Goal: Task Accomplishment & Management: Manage account settings

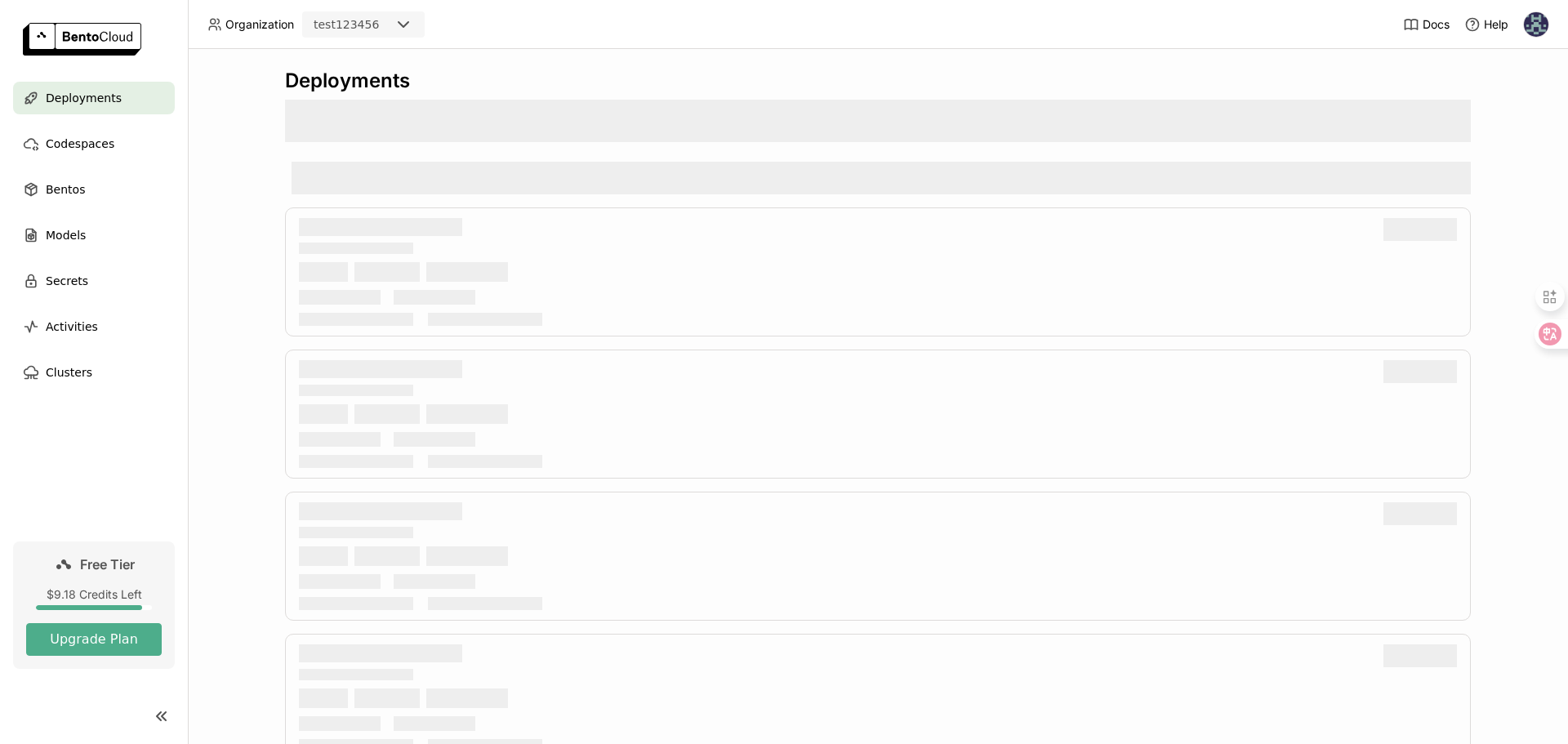
click at [408, 25] on icon at bounding box center [403, 24] width 20 height 20
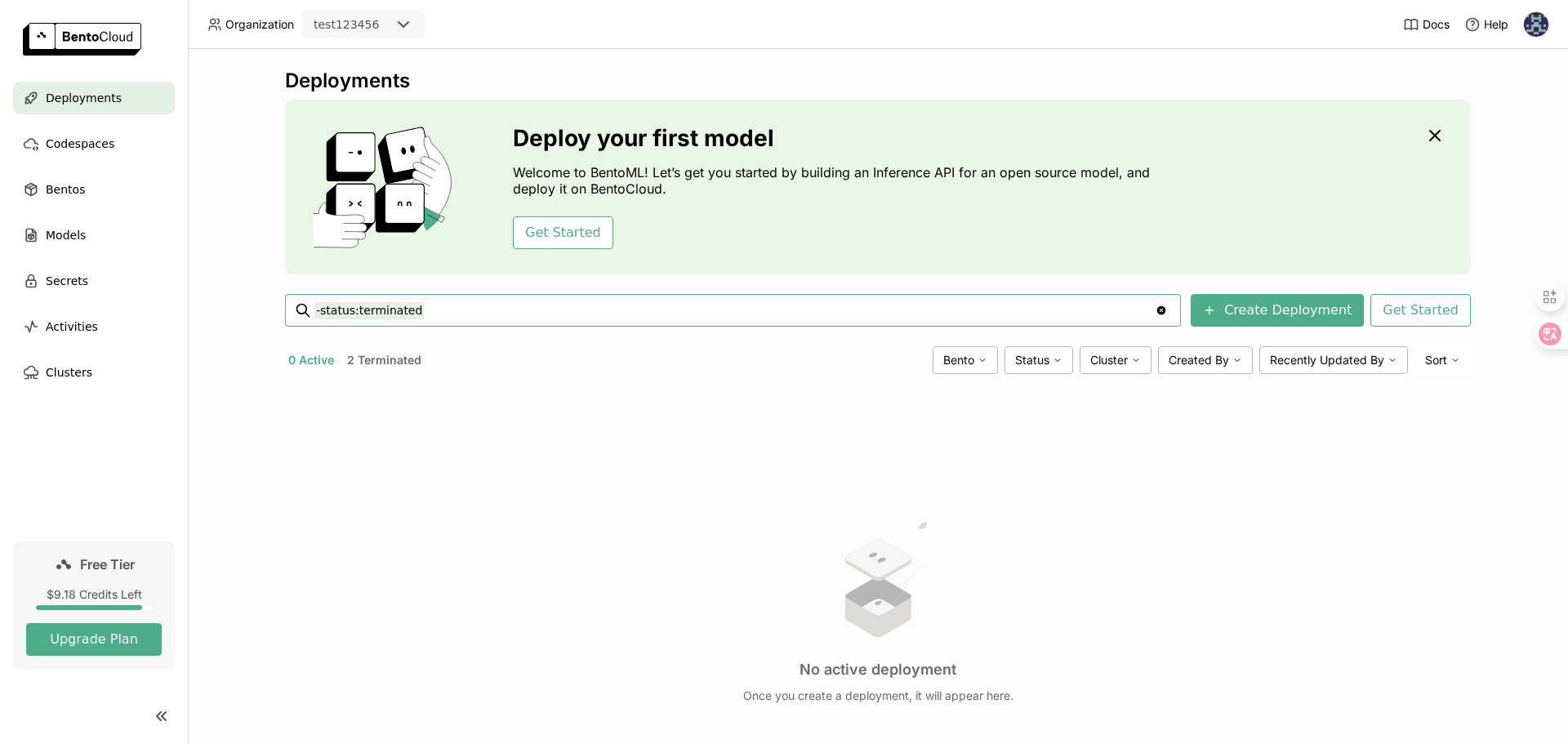
click at [404, 26] on icon at bounding box center [403, 25] width 9 height 5
click at [372, 65] on div "top-online" at bounding box center [364, 57] width 97 height 16
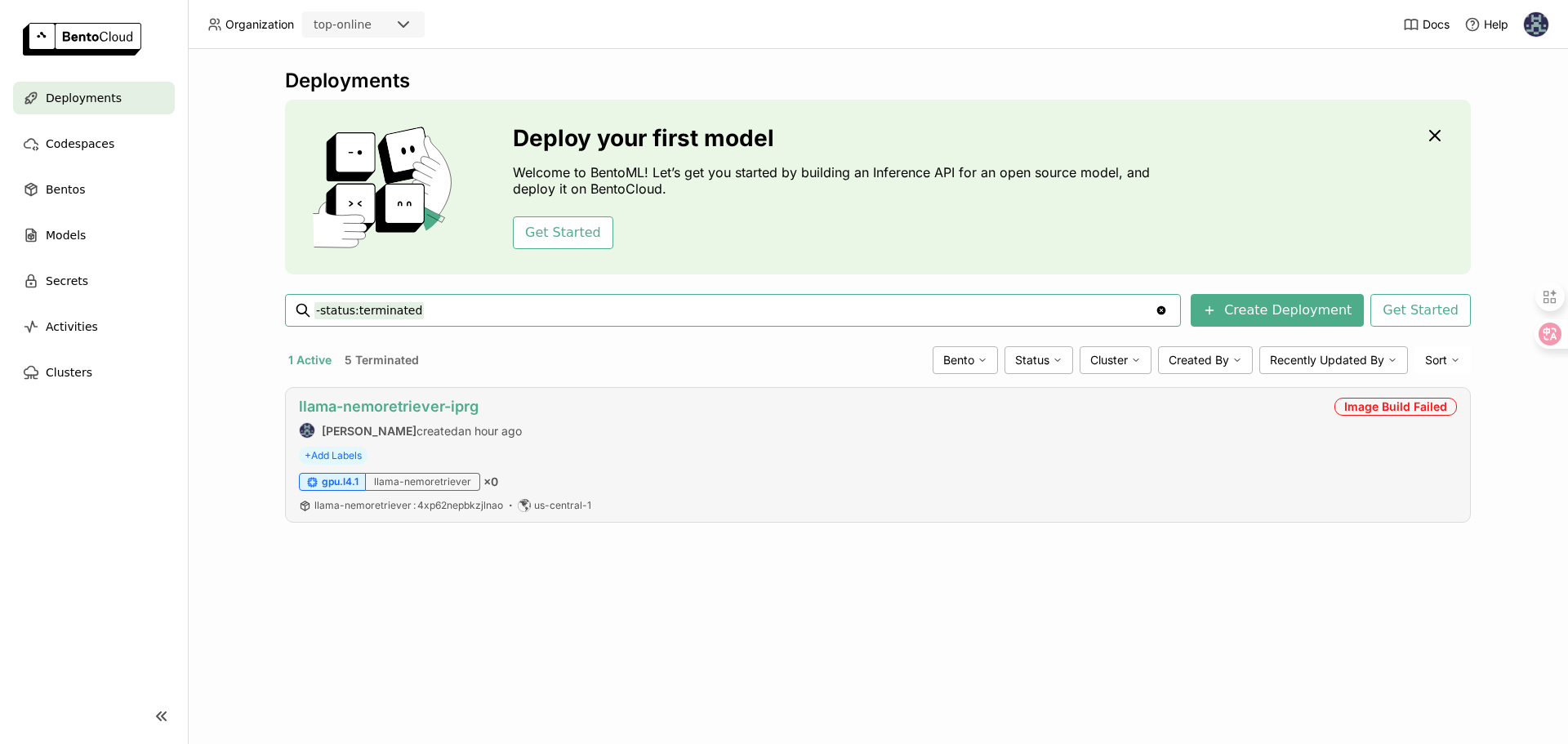
click at [400, 406] on link "llama-nemoretriever-iprg" at bounding box center [388, 406] width 180 height 17
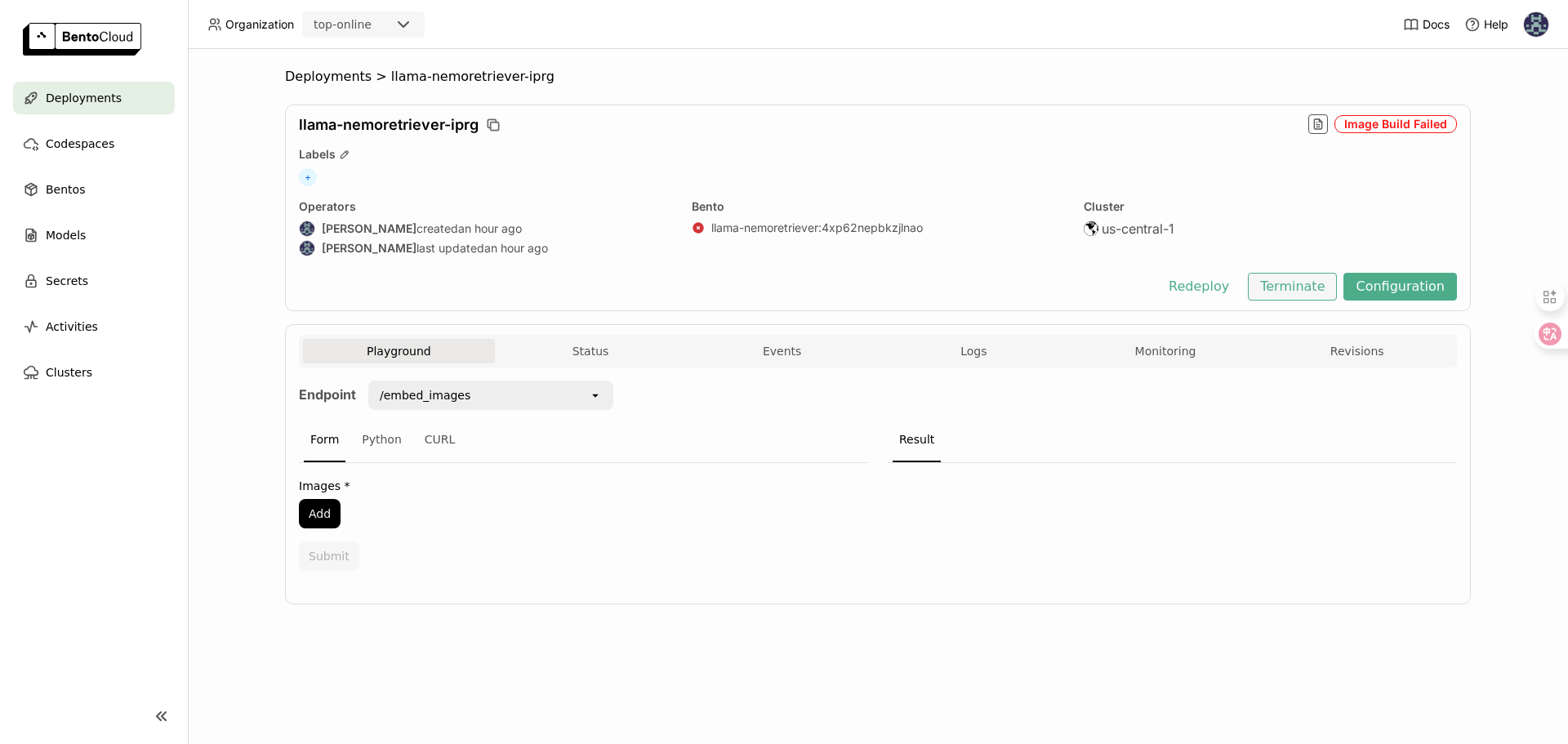
click at [1296, 285] on button "Terminate" at bounding box center [1293, 286] width 89 height 27
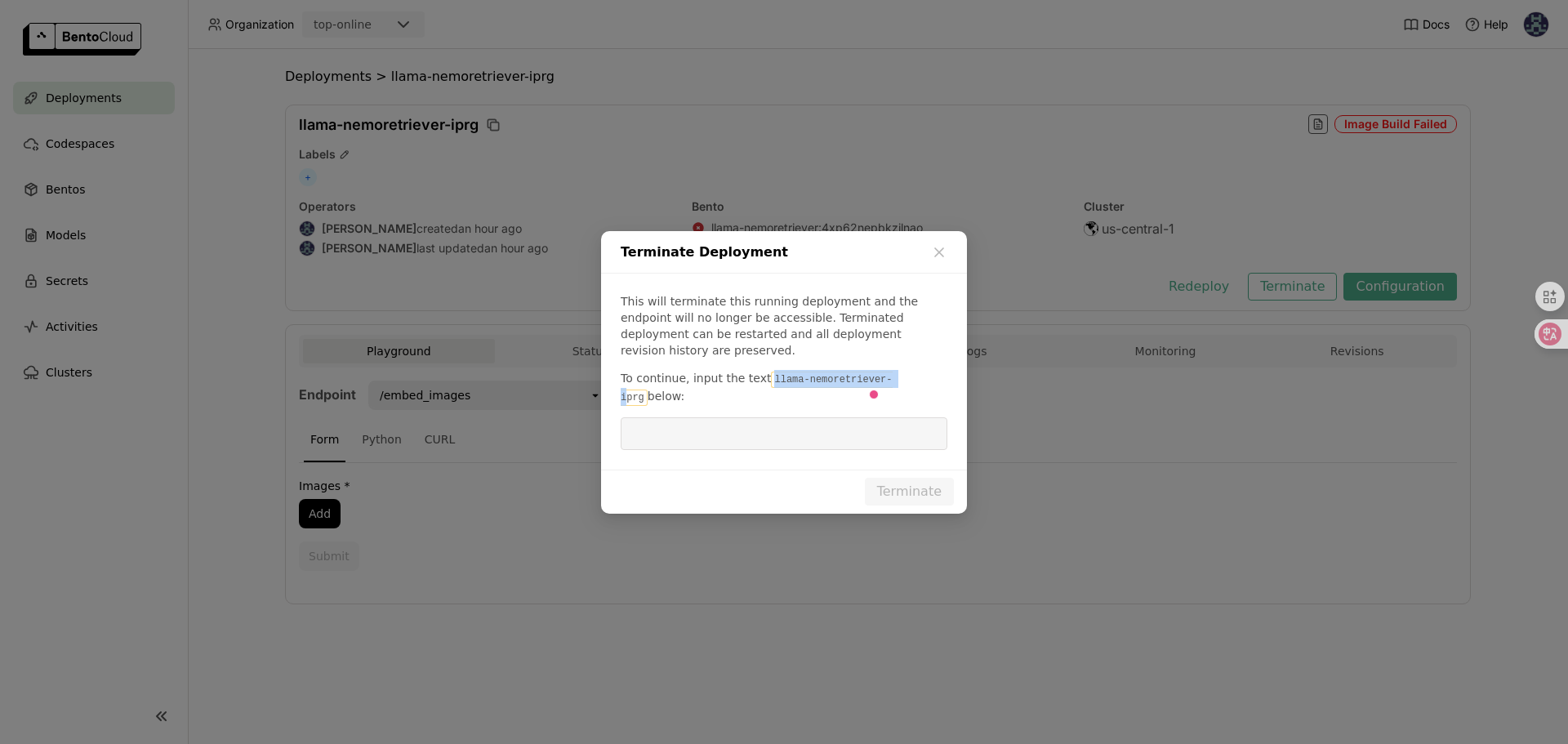
drag, startPoint x: 778, startPoint y: 384, endPoint x: 908, endPoint y: 377, distance: 130.2
click at [893, 377] on code "llama-nemoretriever-iprg" at bounding box center [757, 388] width 272 height 34
click at [882, 435] on input "dialog" at bounding box center [784, 434] width 307 height 31
paste input "llama-nemoretriever-iprg"
type input "llama-nemoretriever-iprg"
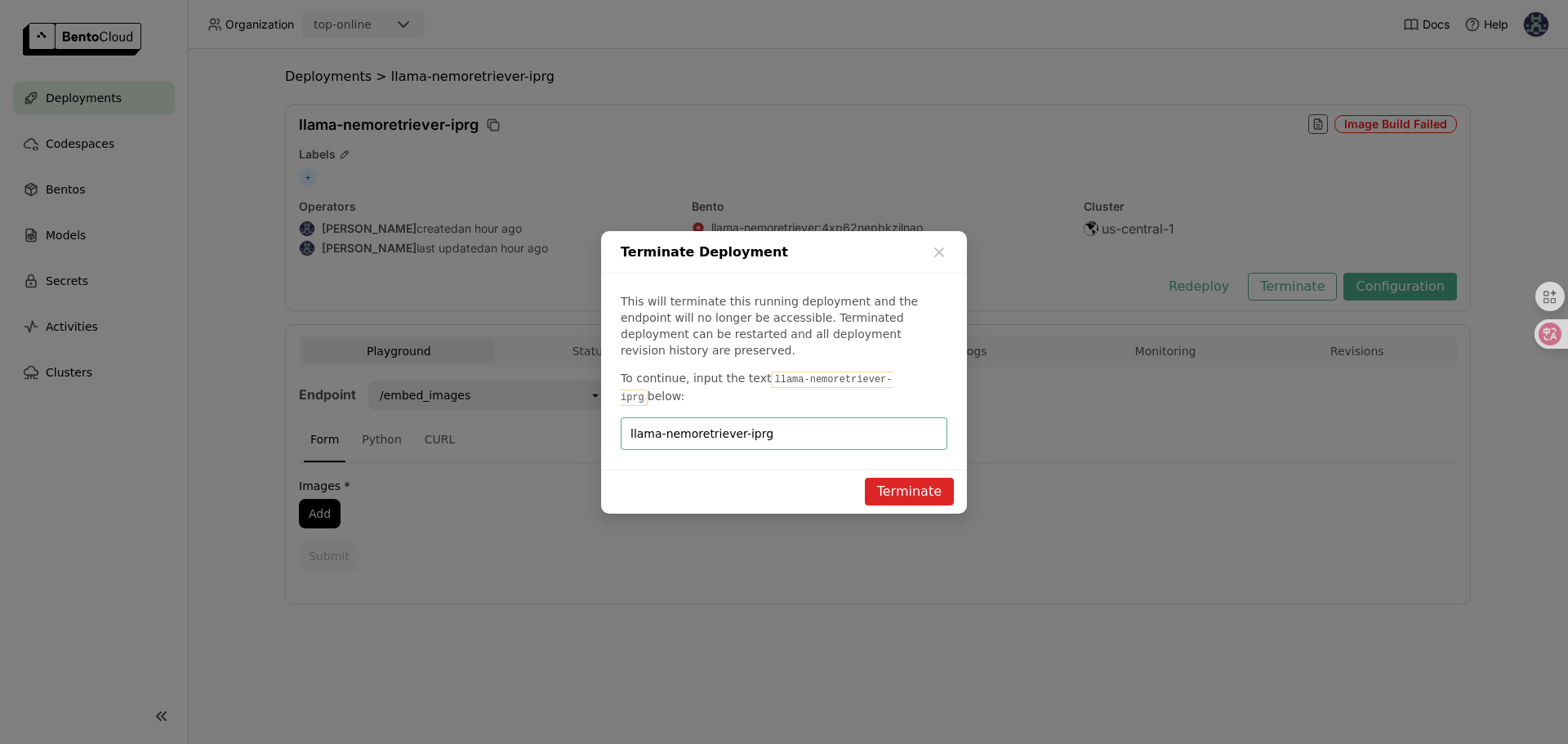
click at [909, 492] on button "Terminate" at bounding box center [909, 492] width 89 height 27
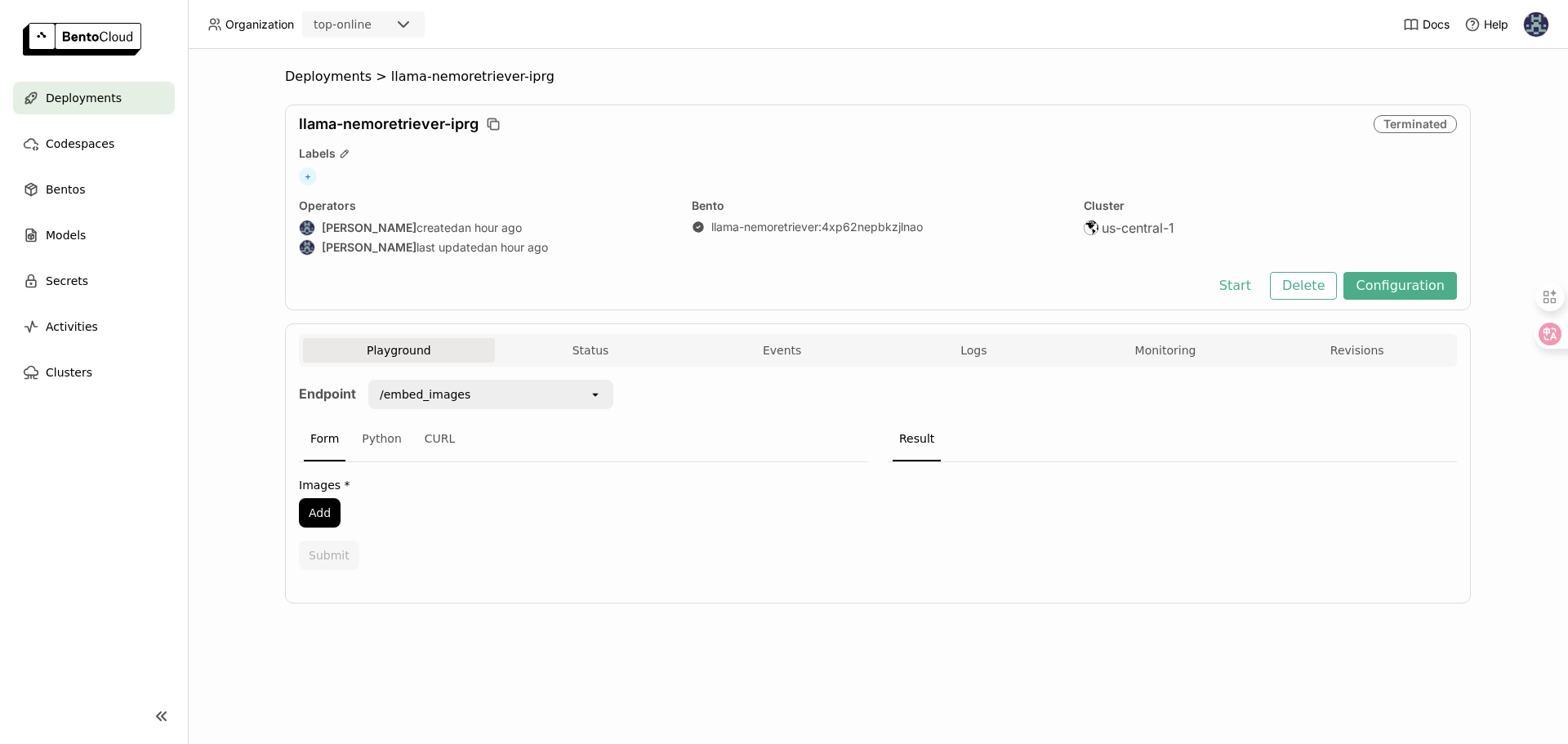
click at [68, 105] on span "Deployments" at bounding box center [83, 97] width 76 height 20
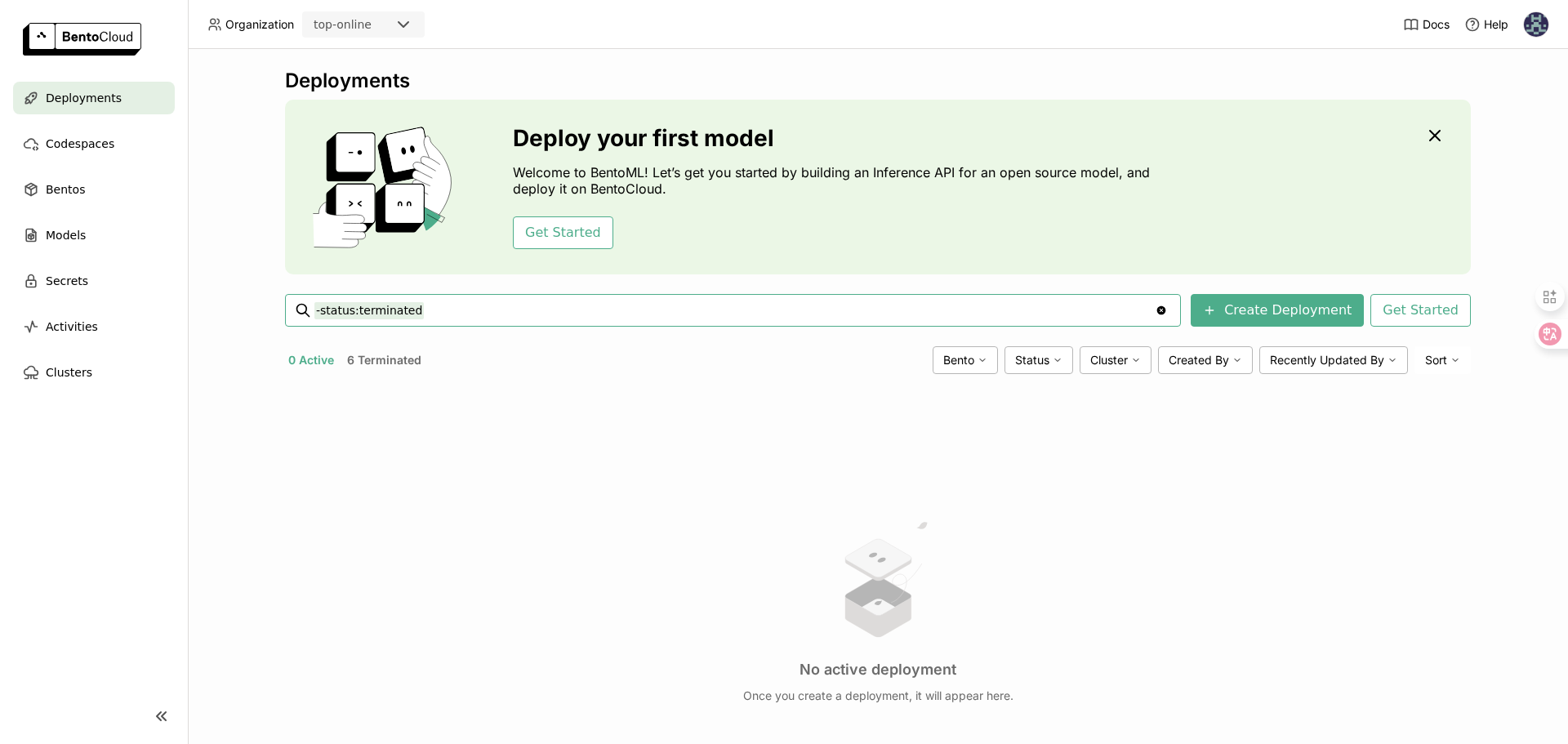
drag, startPoint x: 437, startPoint y: 315, endPoint x: 246, endPoint y: 312, distance: 191.0
click at [246, 312] on div "Deployments Deploy your first model Welcome to BentoML! Let’s get you started b…" at bounding box center [879, 396] width 1381 height 695
click at [228, 291] on div "Deployments Deploy your first model Welcome to BentoML! Let’s get you started b…" at bounding box center [879, 396] width 1381 height 695
click at [1237, 306] on button "Create Deployment" at bounding box center [1277, 310] width 173 height 32
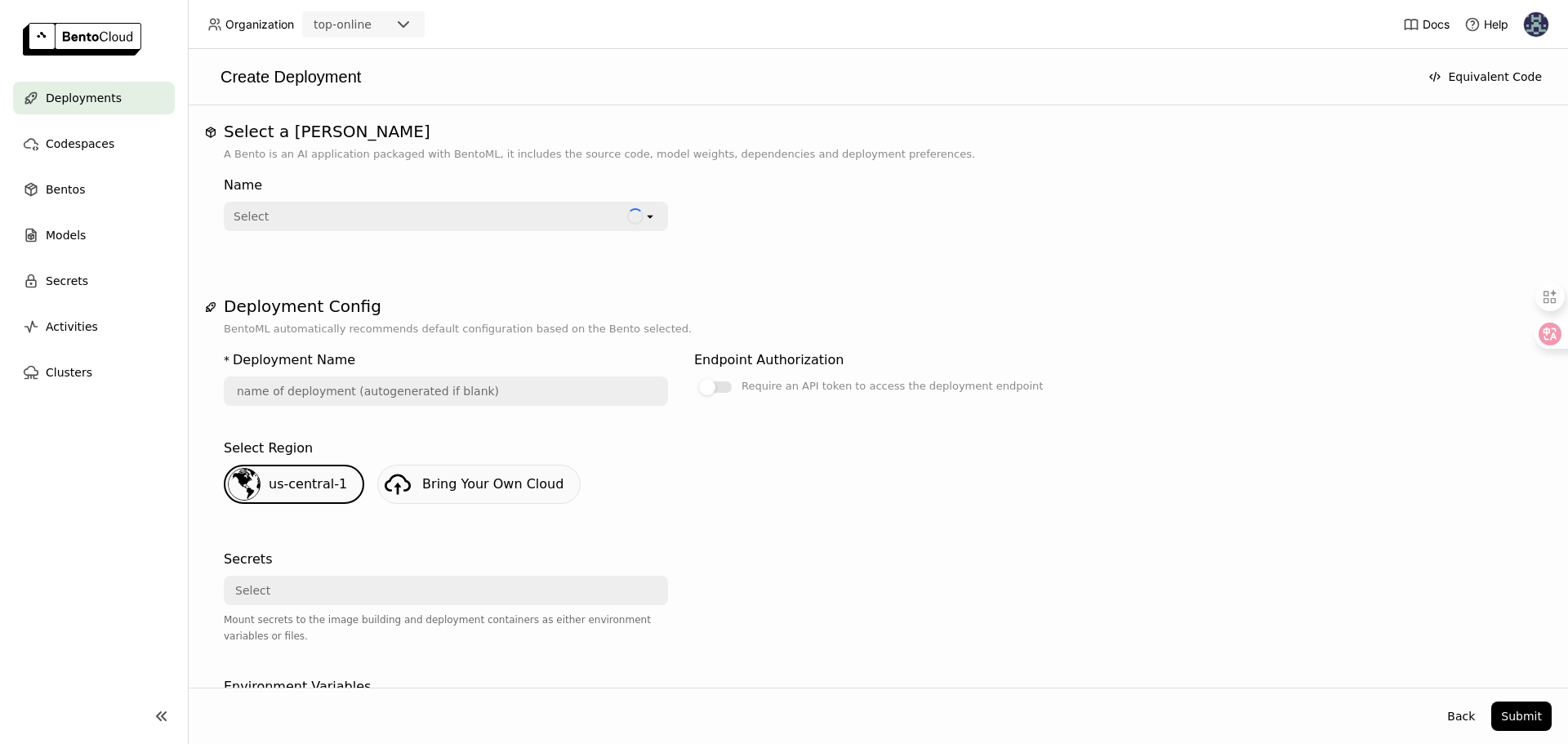
click at [400, 219] on div "Select" at bounding box center [427, 216] width 402 height 27
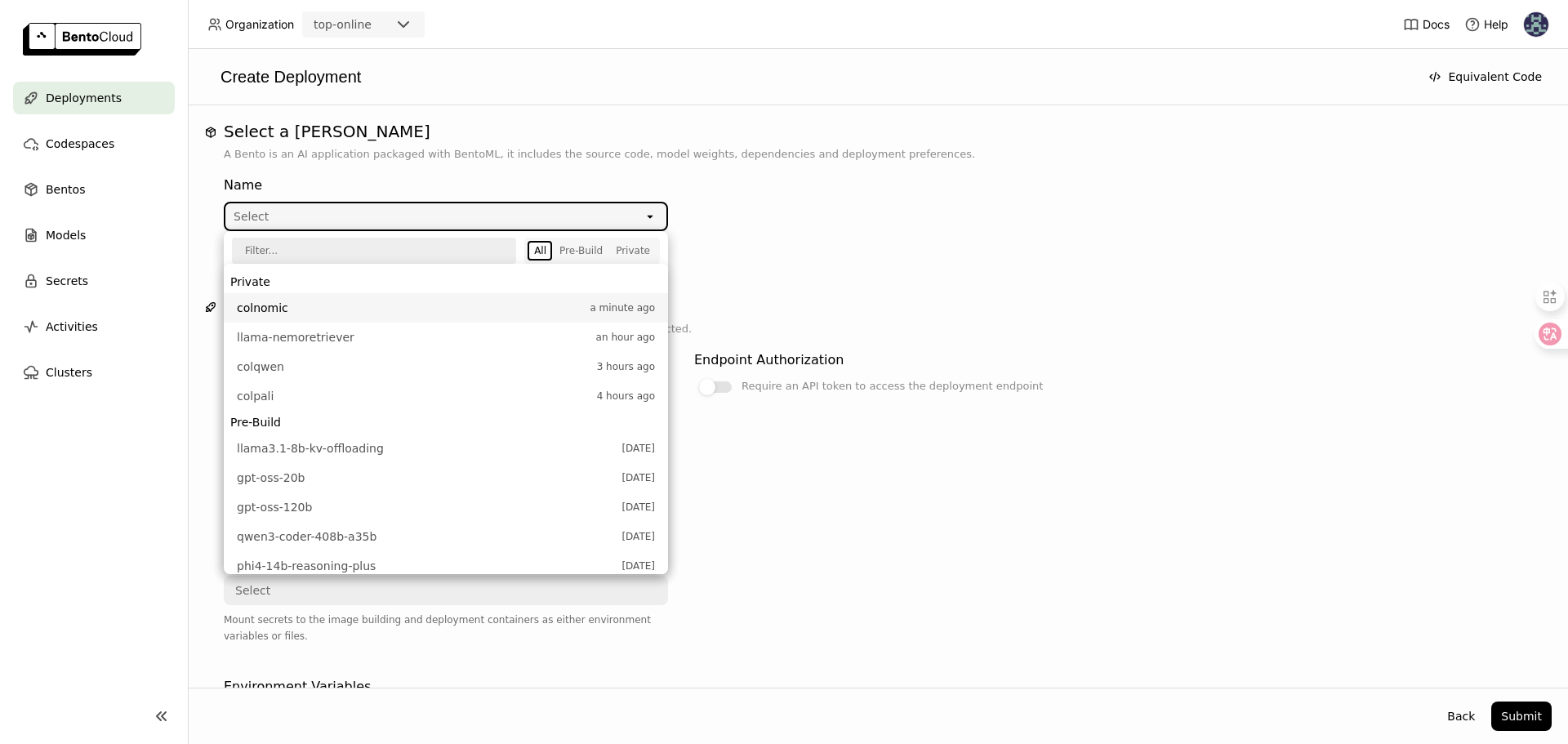
click at [281, 312] on span "colnomic" at bounding box center [409, 307] width 345 height 16
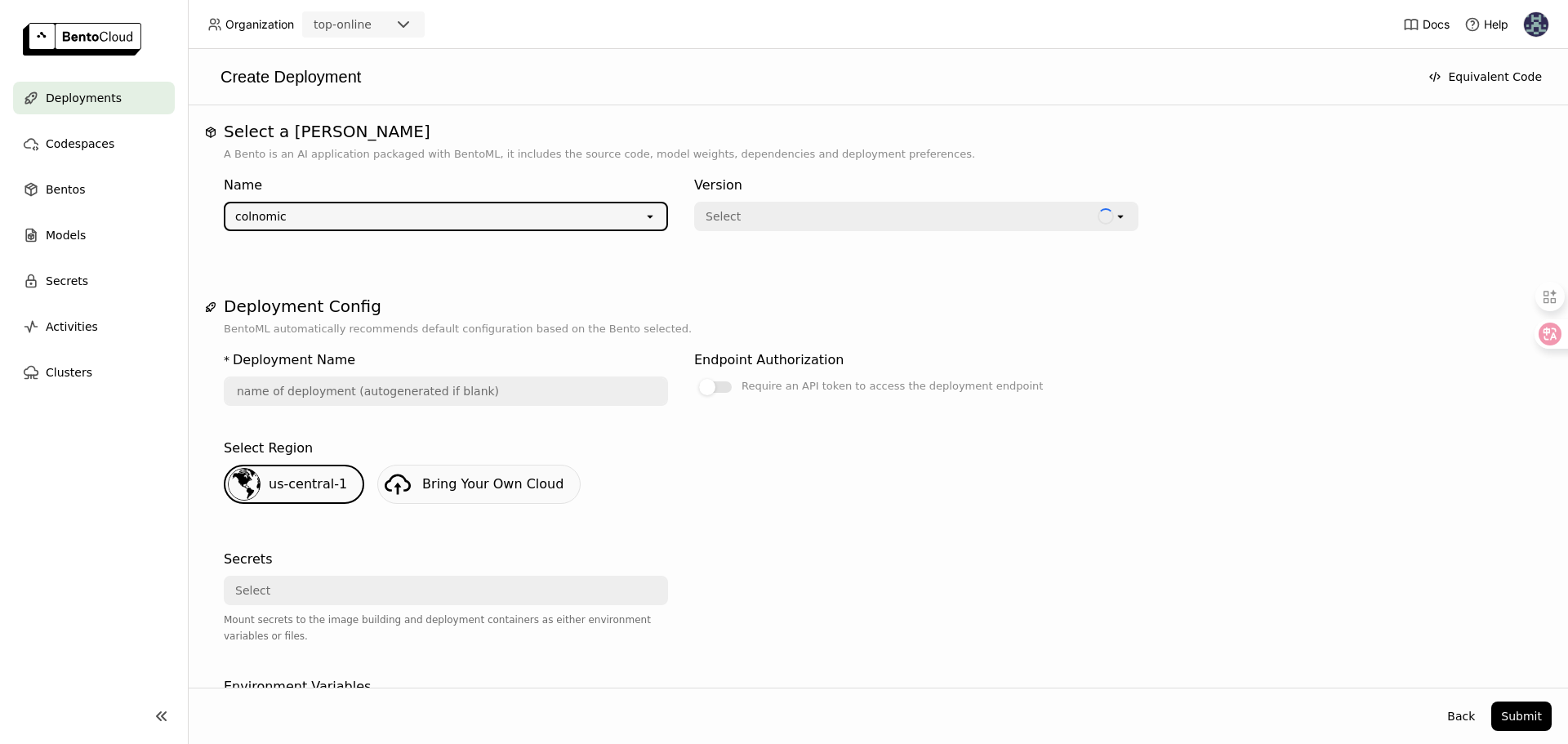
click at [801, 214] on div "Select" at bounding box center [897, 216] width 402 height 27
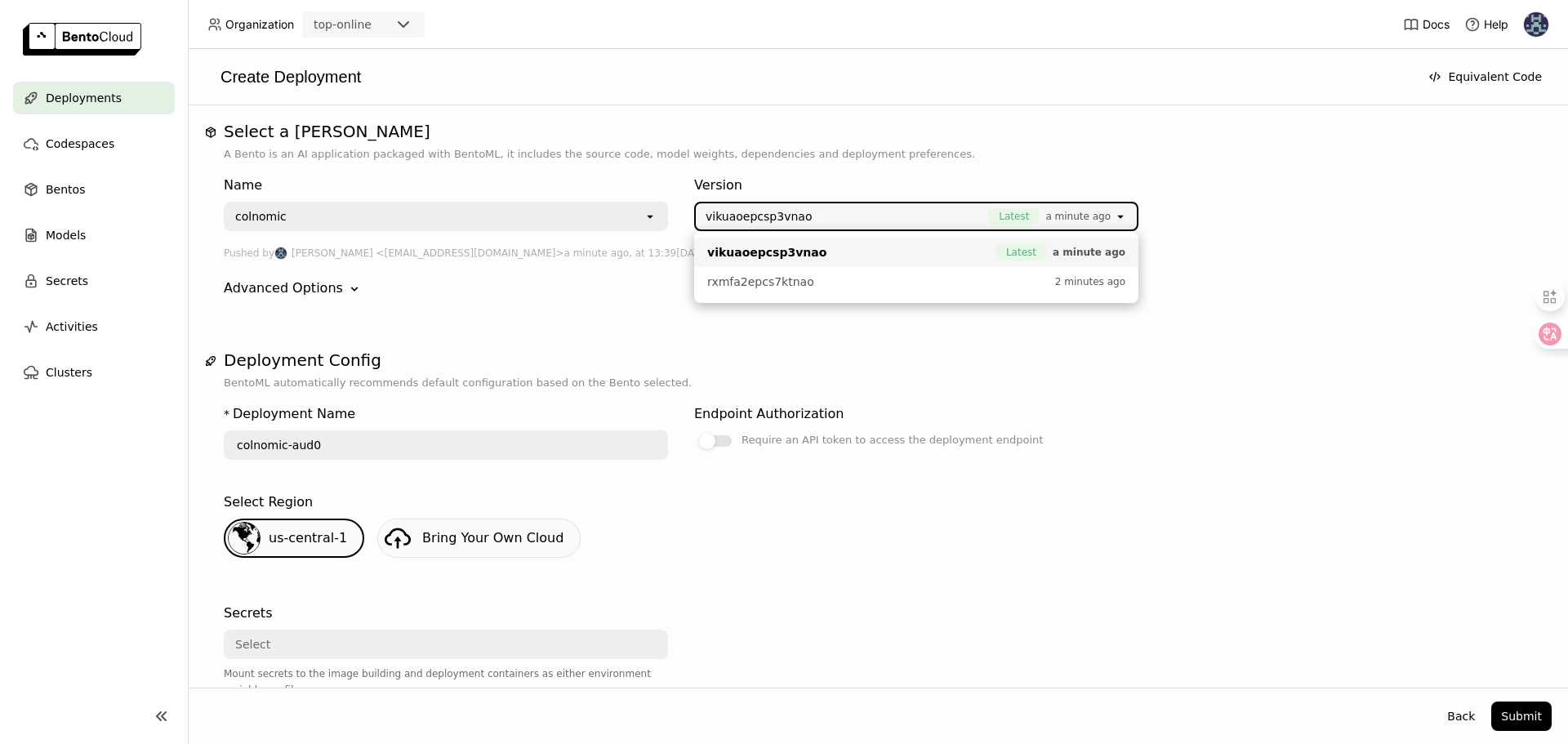
click at [769, 261] on li "vikuaoepcsp3vnao Latest a minute ago" at bounding box center [916, 252] width 444 height 29
type input "colnomic-t5jd"
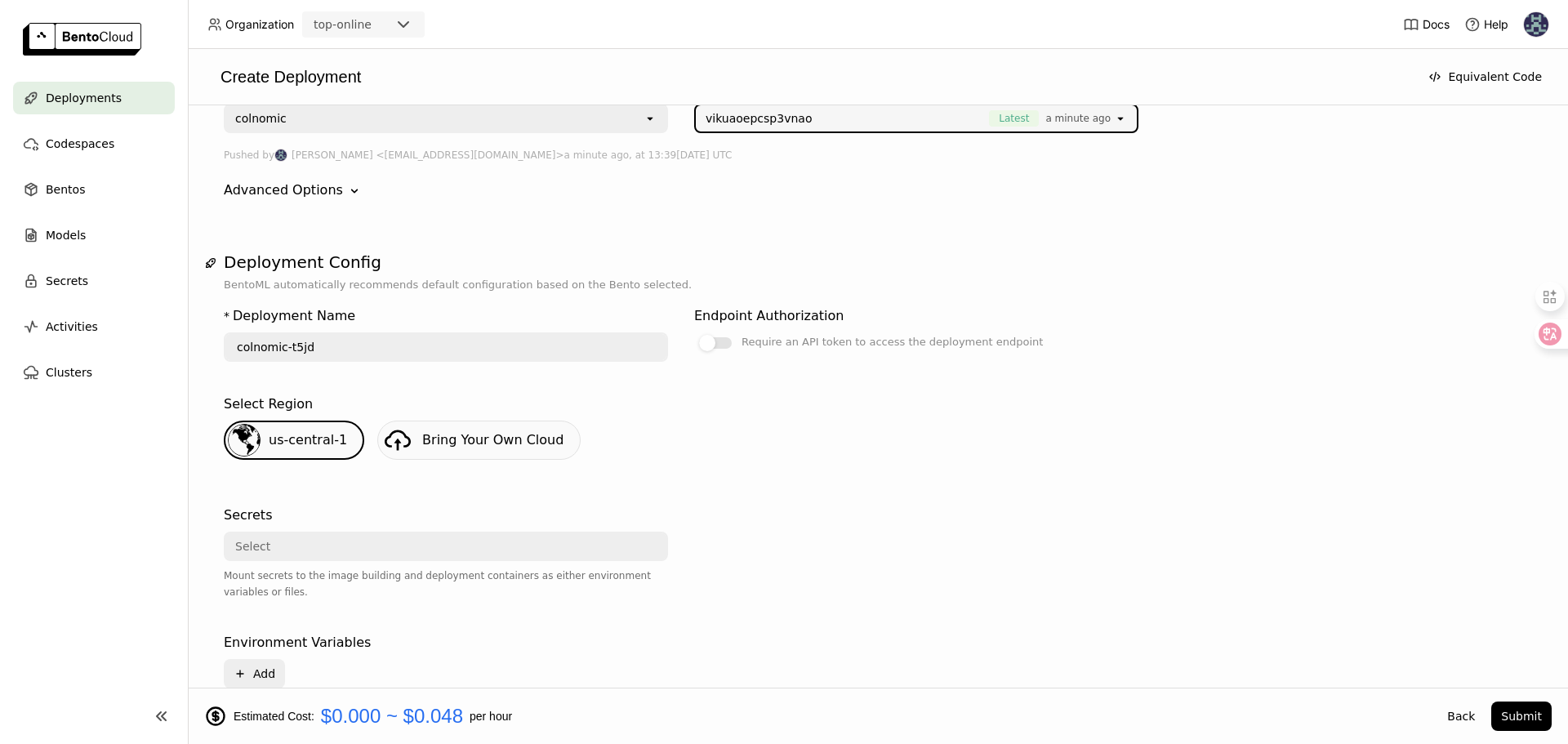
scroll to position [490, 0]
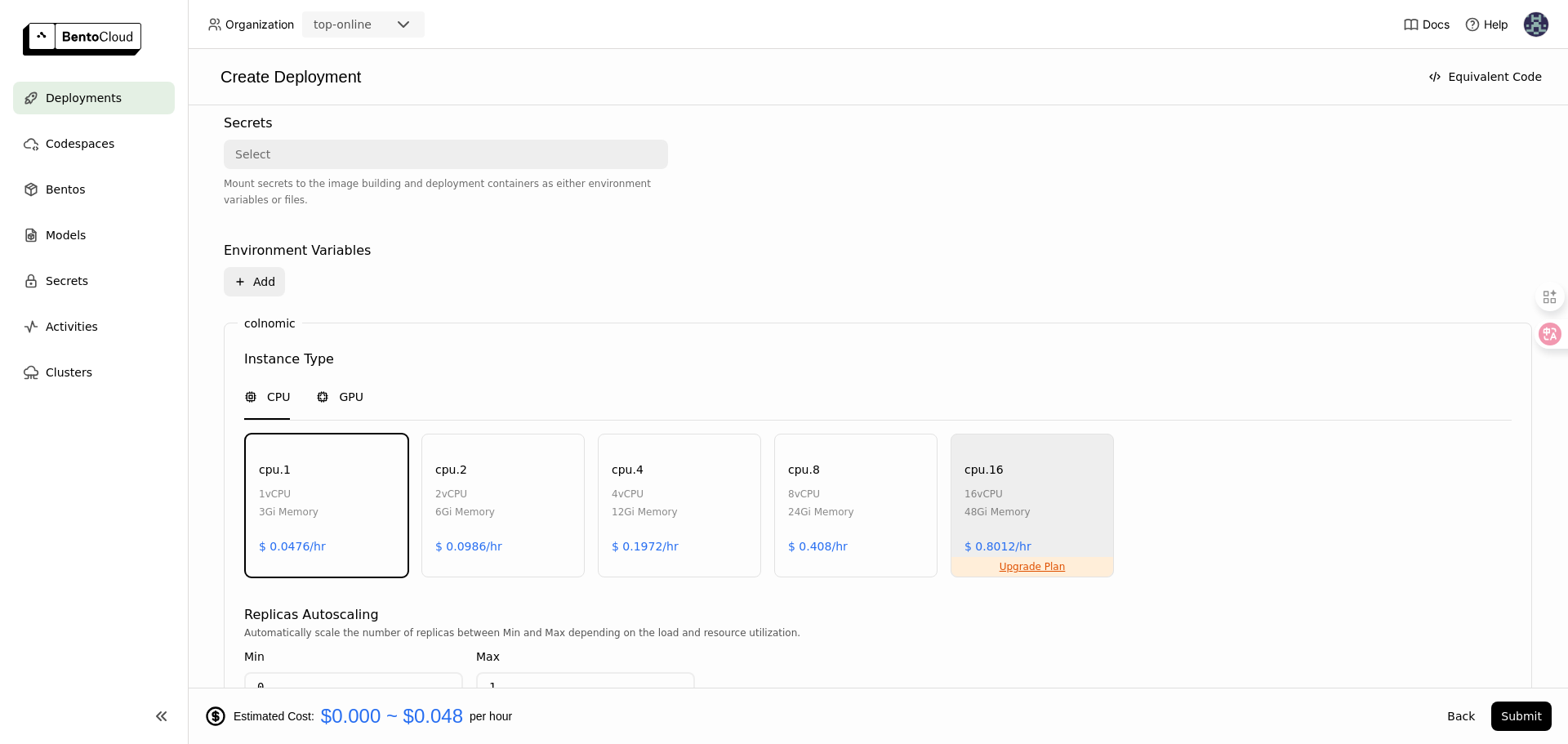
click at [341, 399] on span "GPU" at bounding box center [351, 397] width 25 height 16
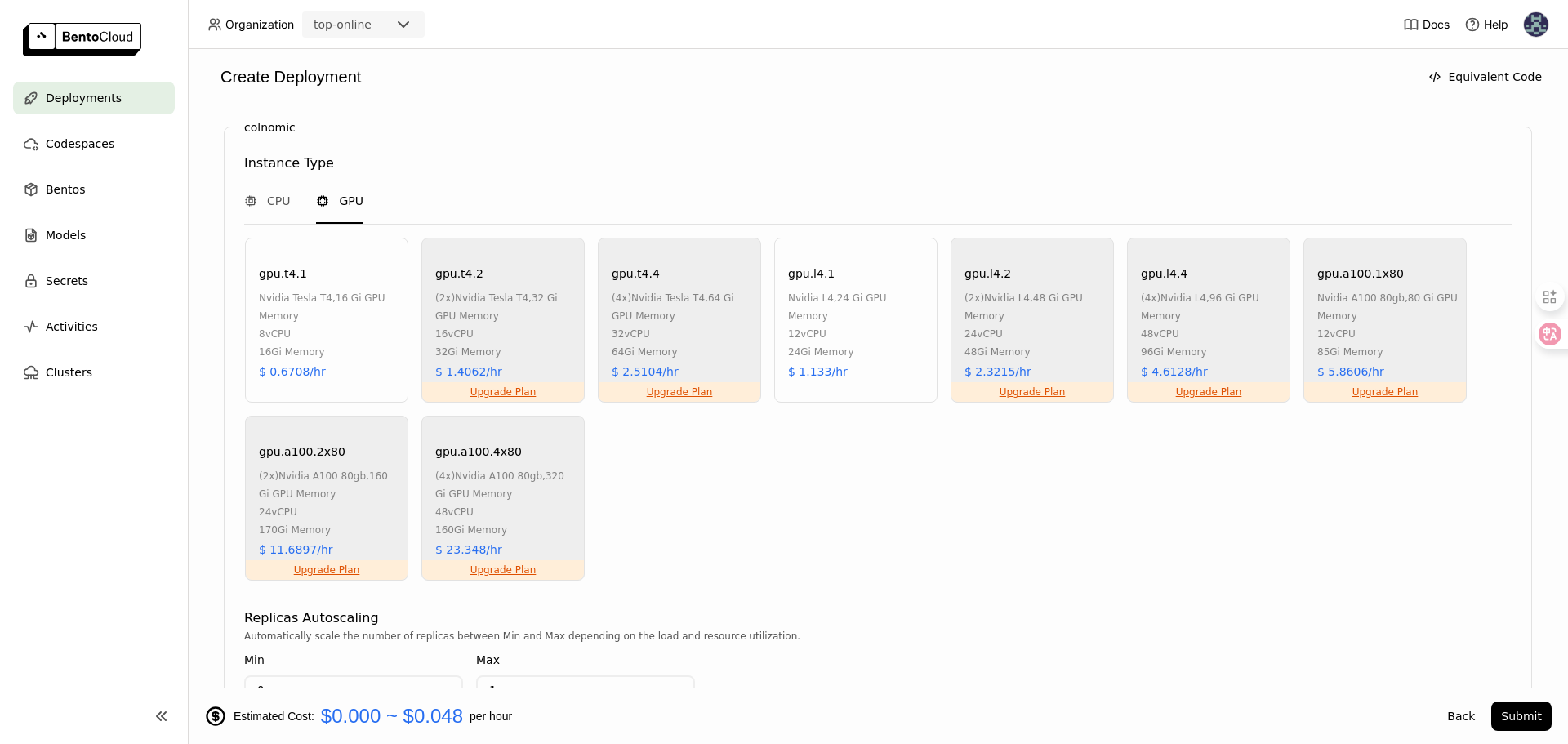
click at [878, 343] on div "24Gi Memory" at bounding box center [858, 351] width 140 height 18
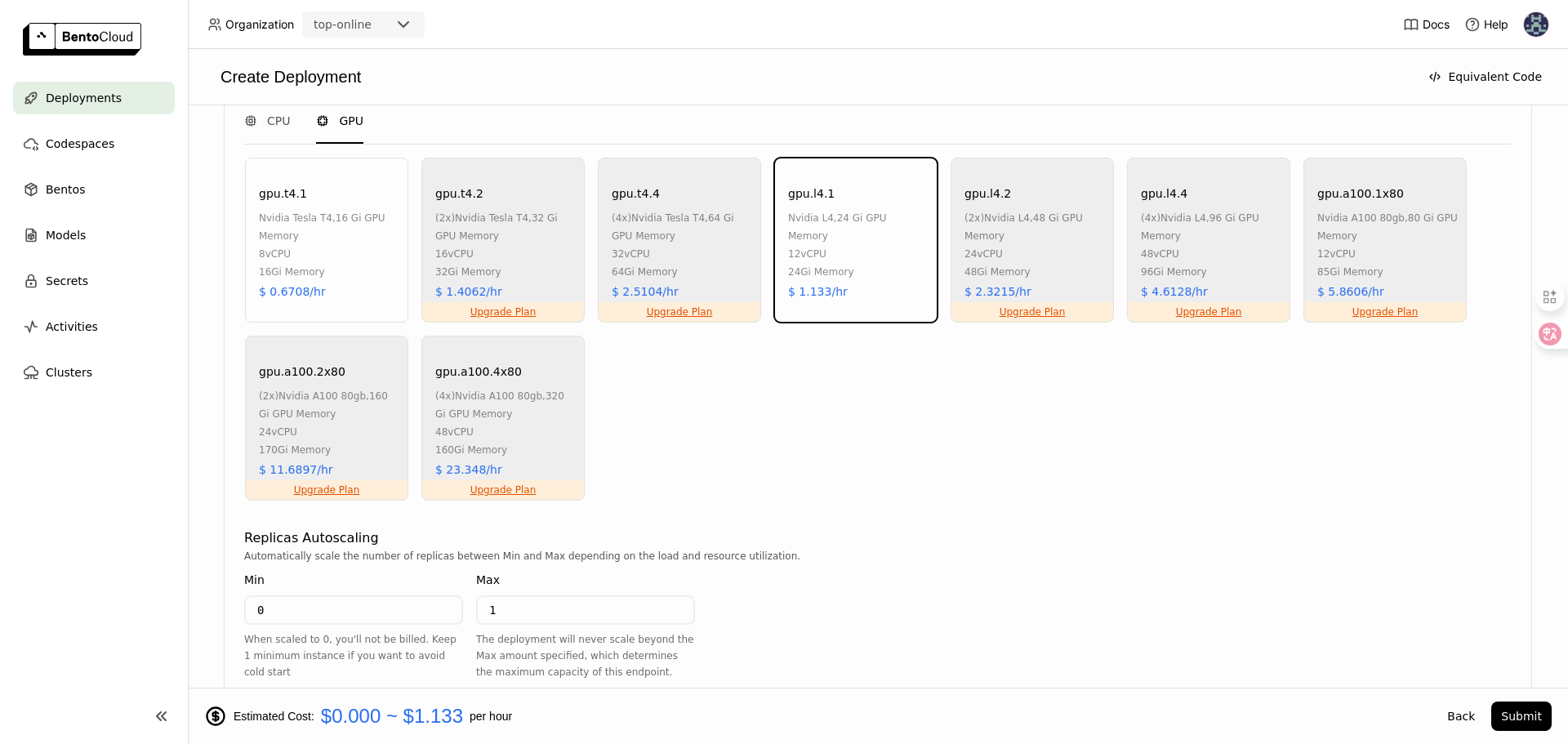
scroll to position [912, 0]
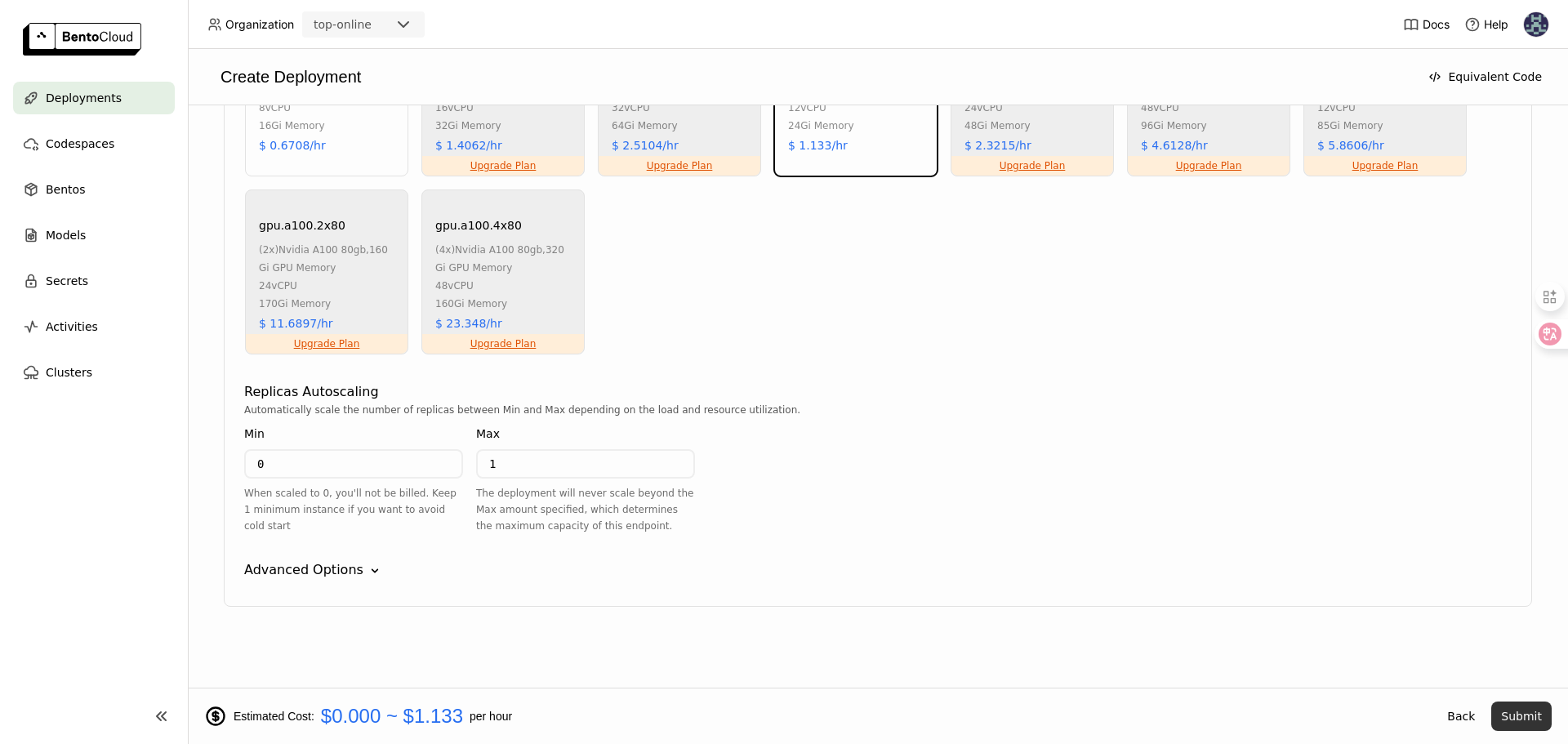
click at [1530, 712] on button "Submit" at bounding box center [1522, 716] width 61 height 29
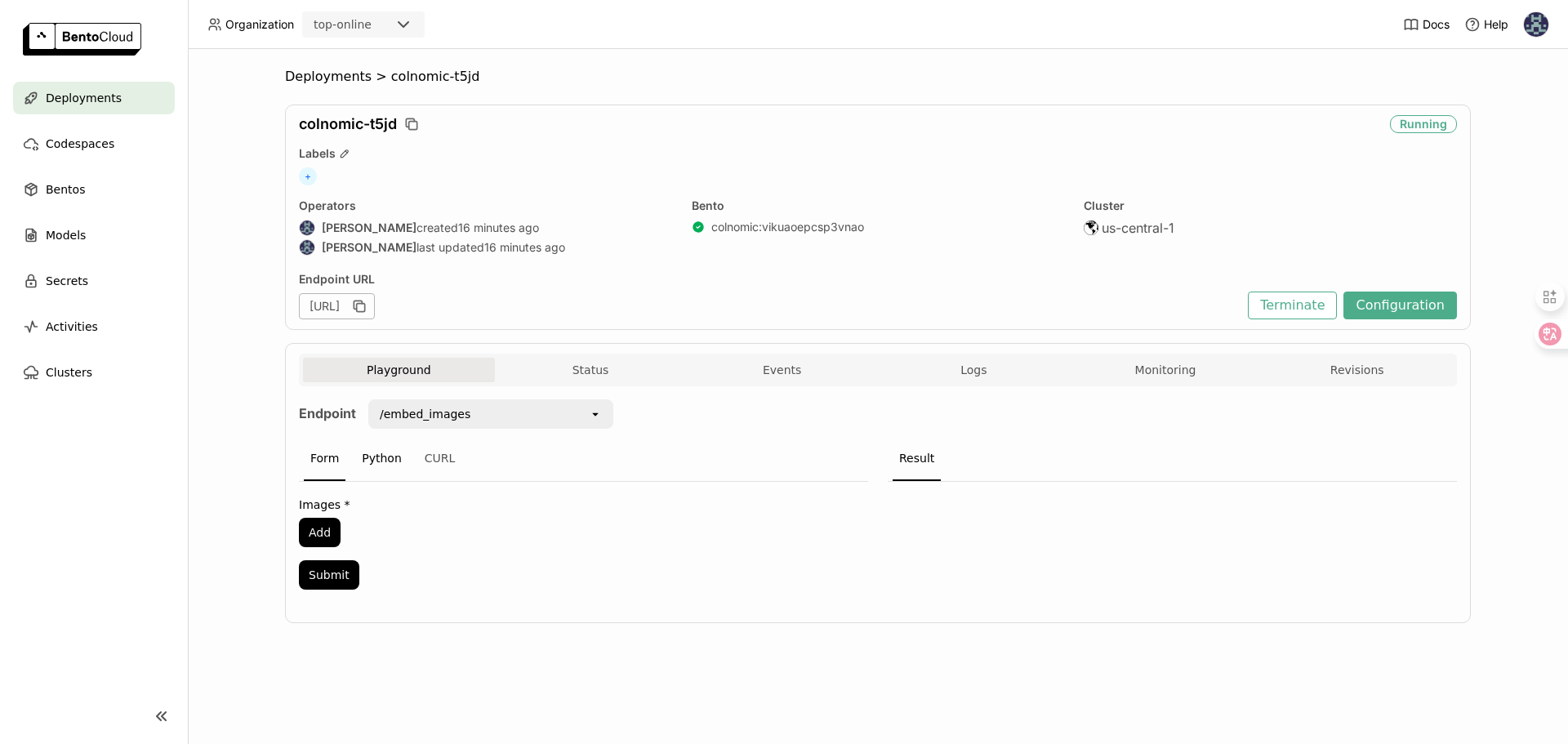
click at [385, 448] on div "Python" at bounding box center [382, 459] width 53 height 44
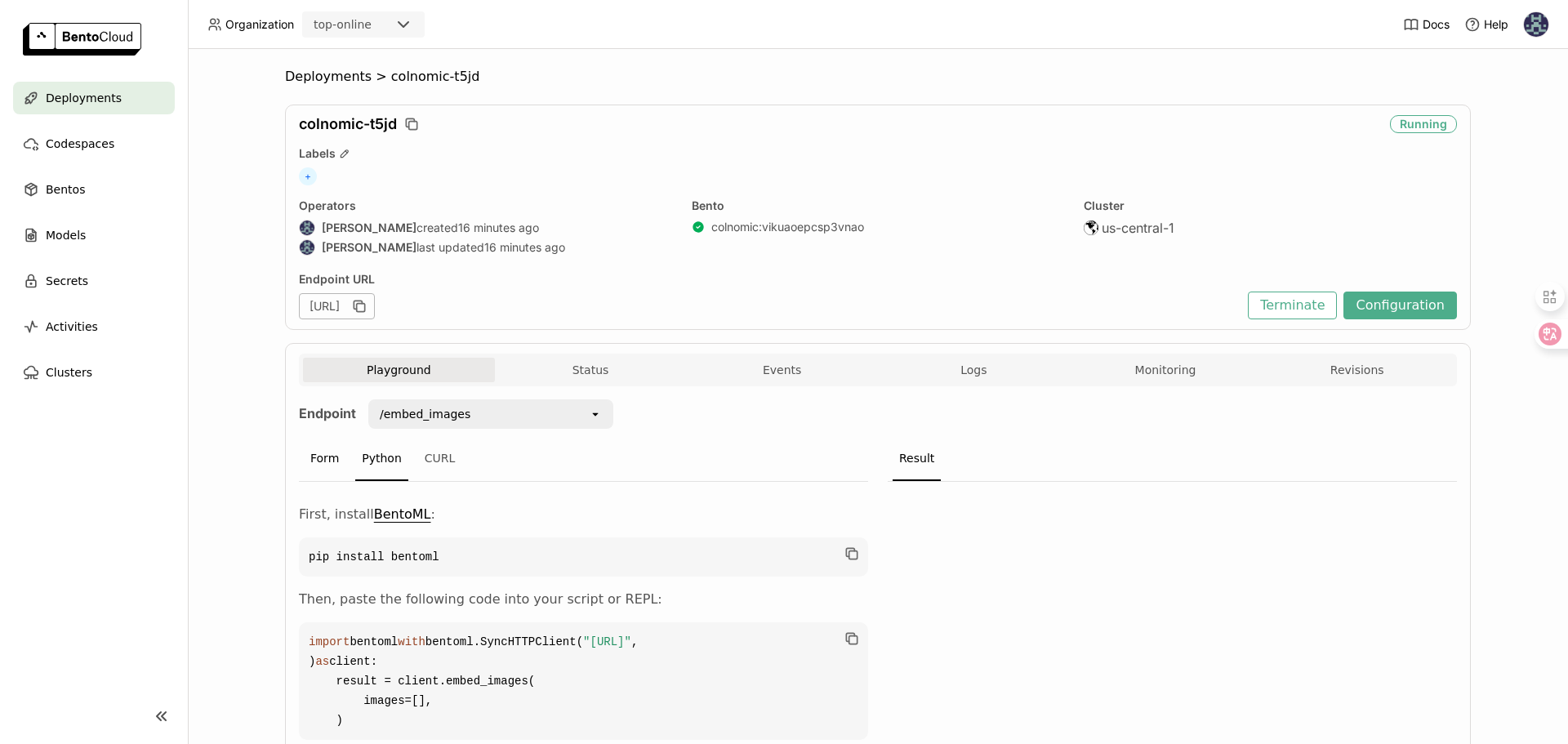
click at [305, 469] on div "Form" at bounding box center [324, 459] width 42 height 44
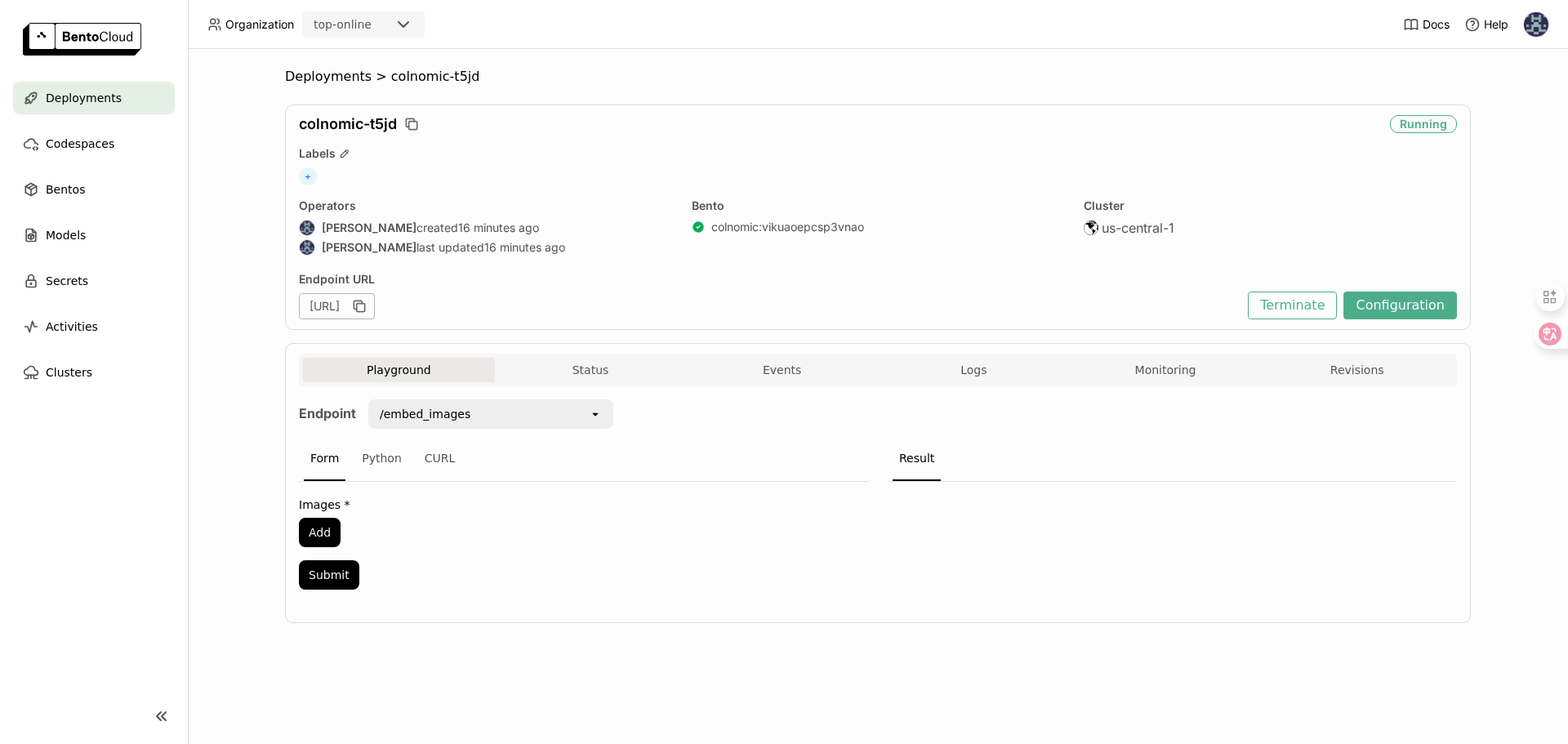
click at [399, 423] on div "/embed_images" at bounding box center [480, 414] width 219 height 27
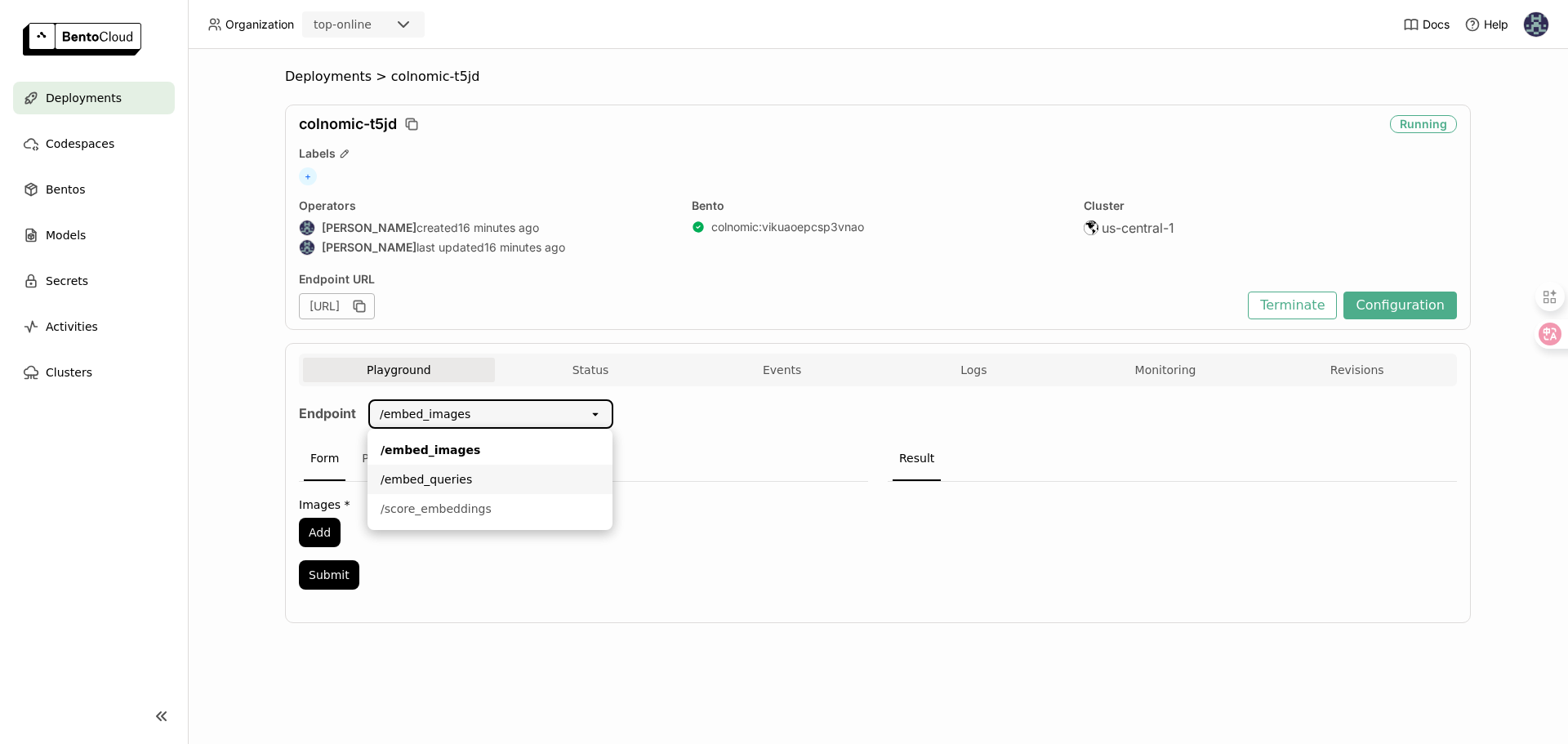
click at [453, 479] on div "/embed_queries" at bounding box center [490, 479] width 219 height 16
click at [328, 530] on button "Add" at bounding box center [319, 532] width 42 height 29
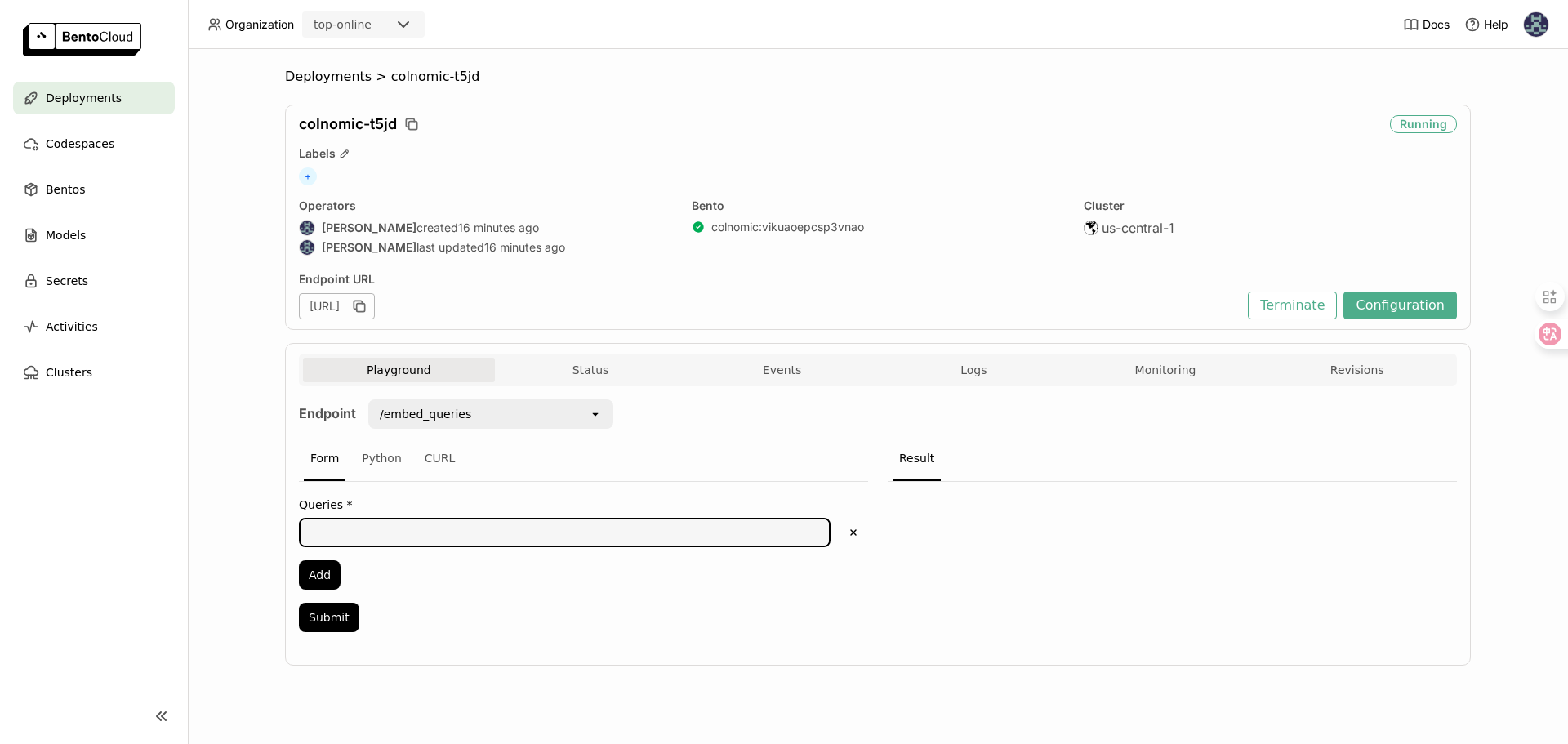
click at [377, 538] on textarea at bounding box center [565, 532] width 529 height 27
type textarea "test"
click at [332, 612] on button "Submit" at bounding box center [328, 617] width 61 height 29
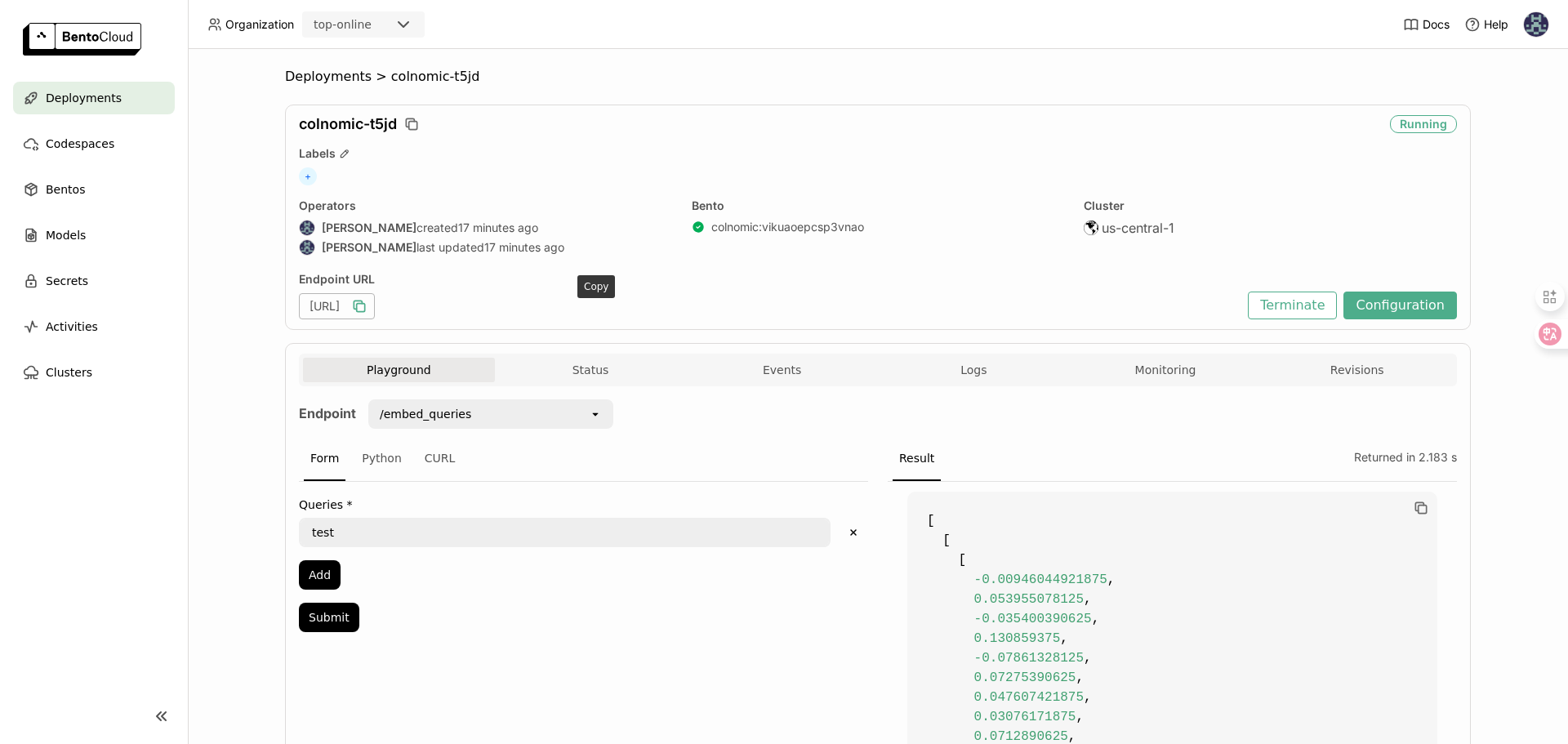
click at [368, 305] on icon "button" at bounding box center [359, 306] width 16 height 16
click at [969, 370] on span "Logs" at bounding box center [973, 369] width 27 height 15
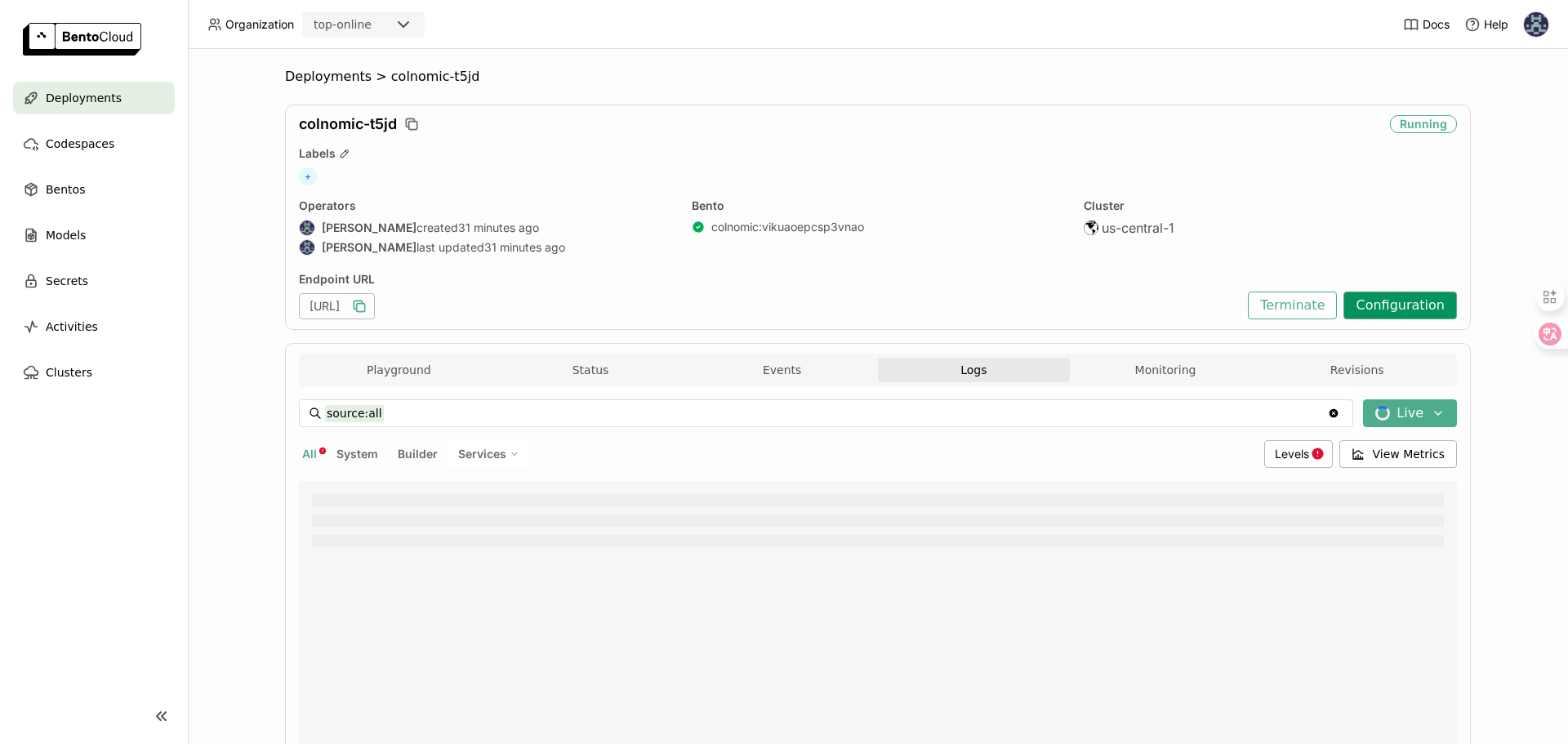
click at [1366, 308] on button "Configuration" at bounding box center [1400, 305] width 114 height 27
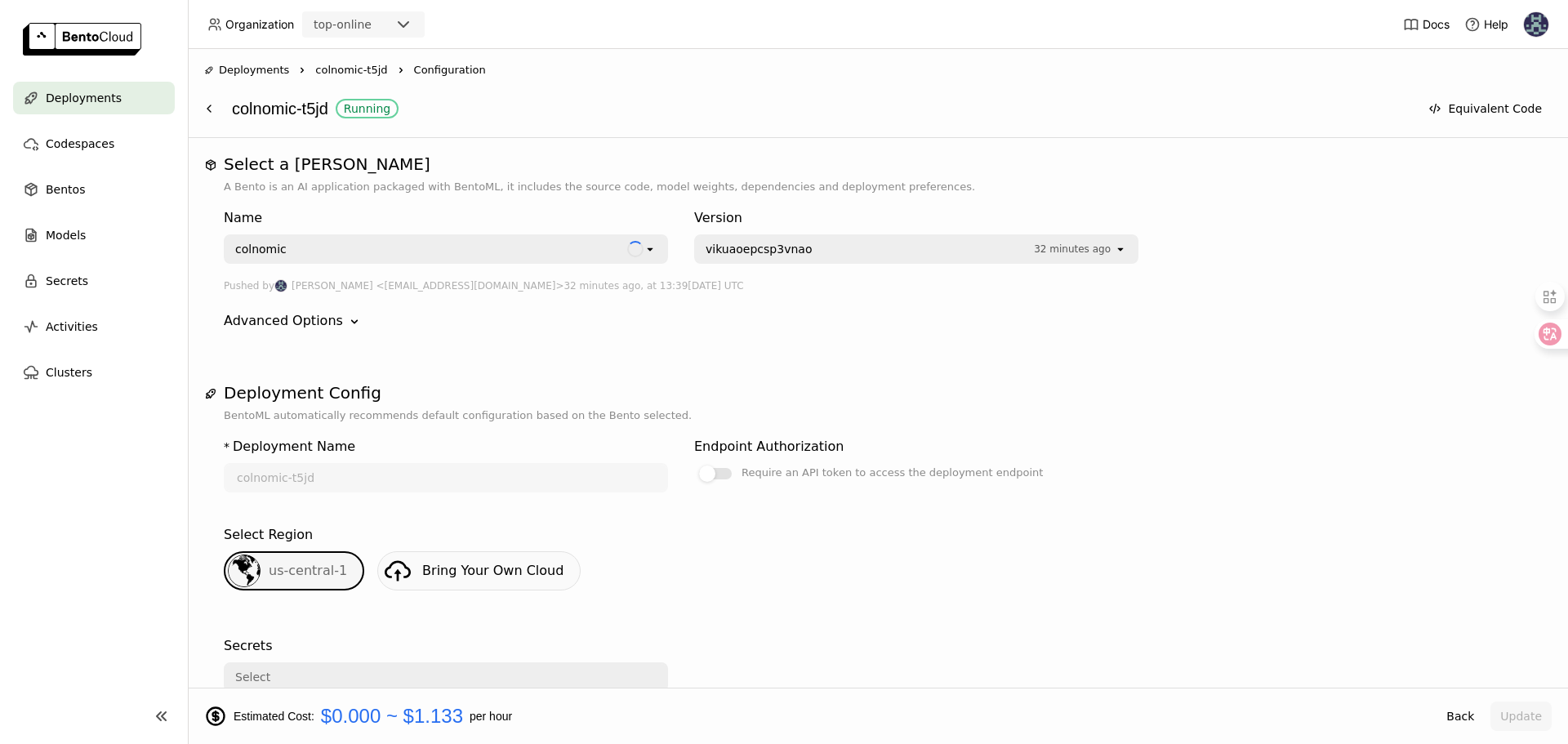
click at [873, 254] on span "vikuaoepcsp3vnao" at bounding box center [866, 249] width 320 height 16
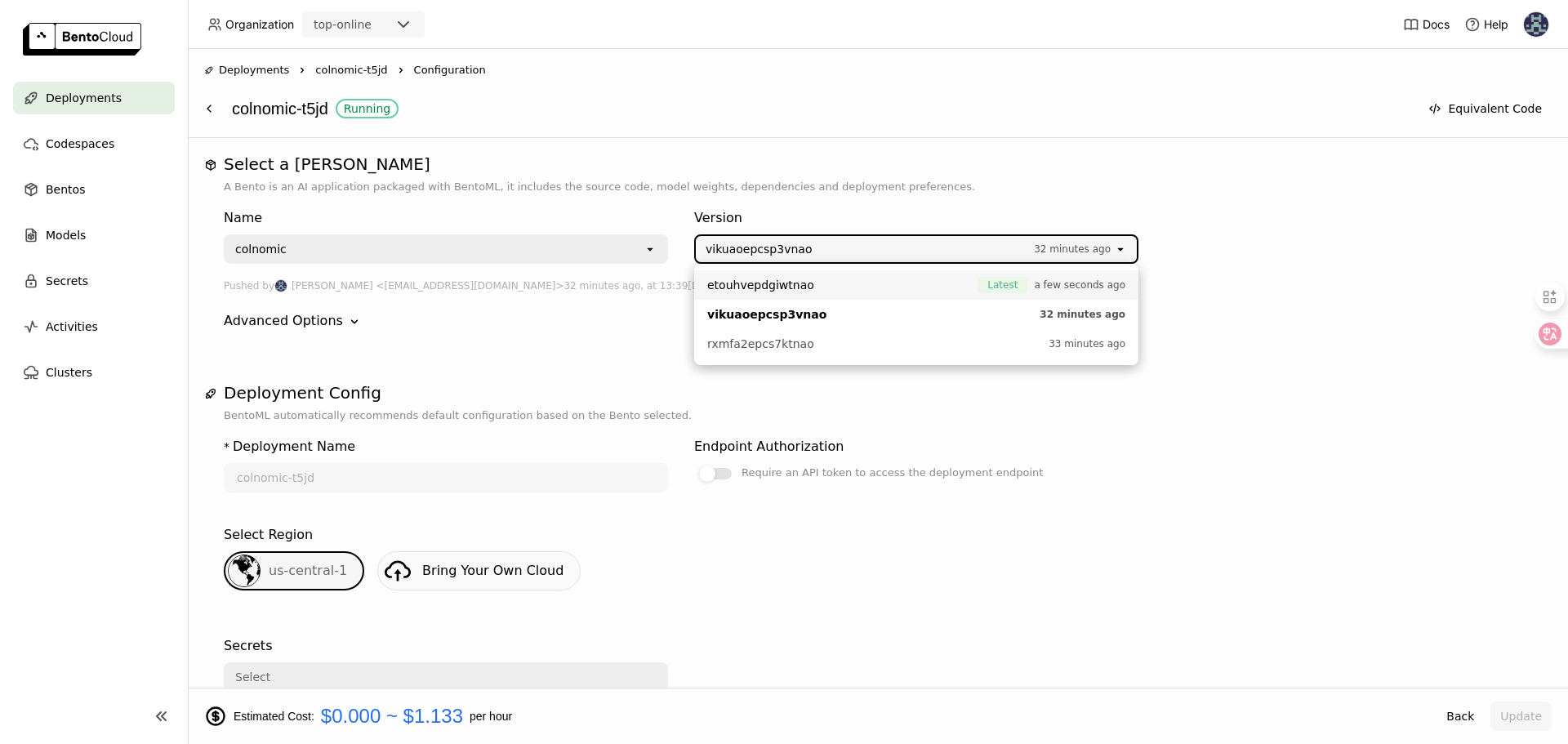
click at [890, 280] on span "etouhvepdgiwtnao" at bounding box center [838, 285] width 263 height 16
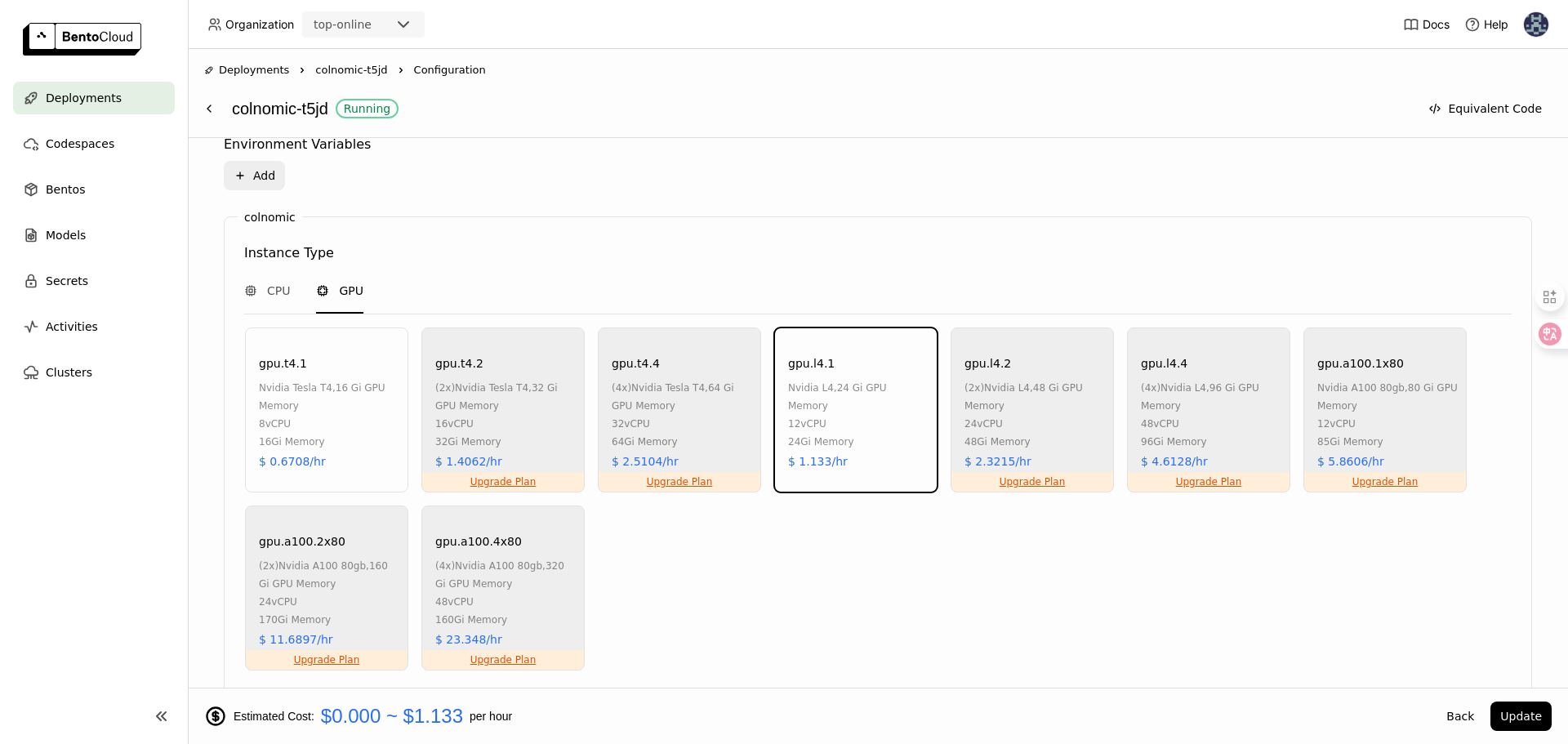
scroll to position [836, 0]
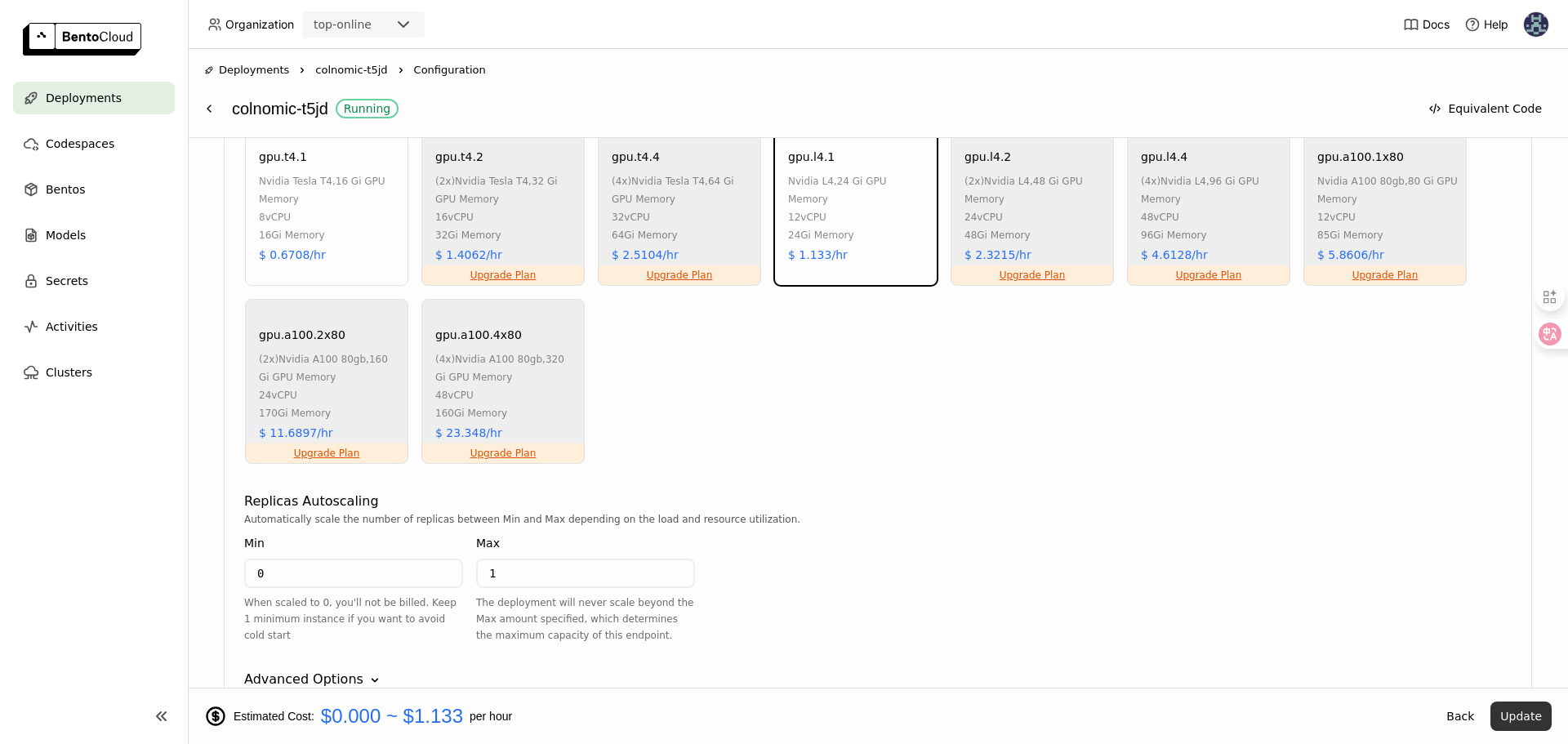
click at [1521, 718] on button "Update" at bounding box center [1522, 716] width 62 height 29
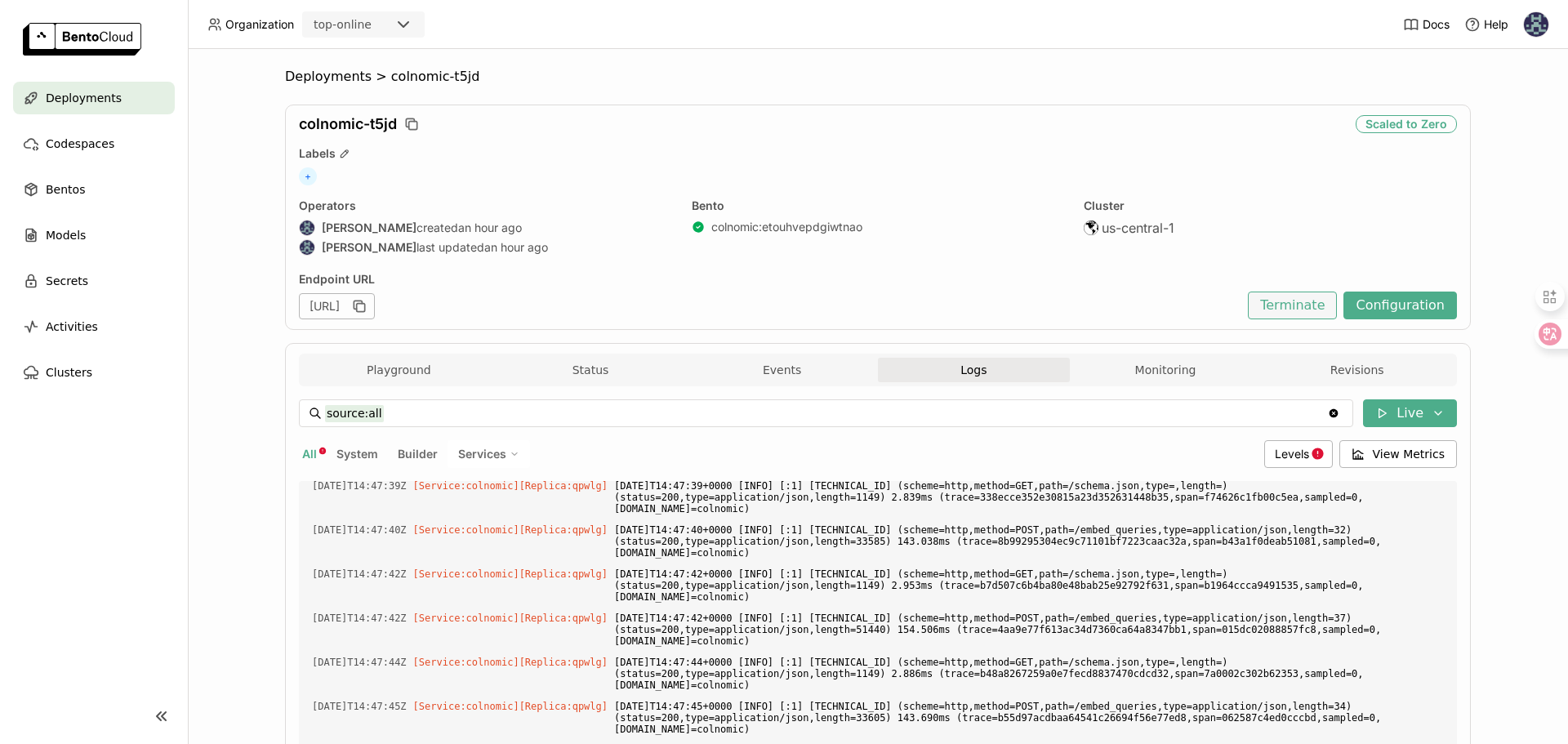
click at [1309, 298] on button "Terminate" at bounding box center [1293, 305] width 89 height 27
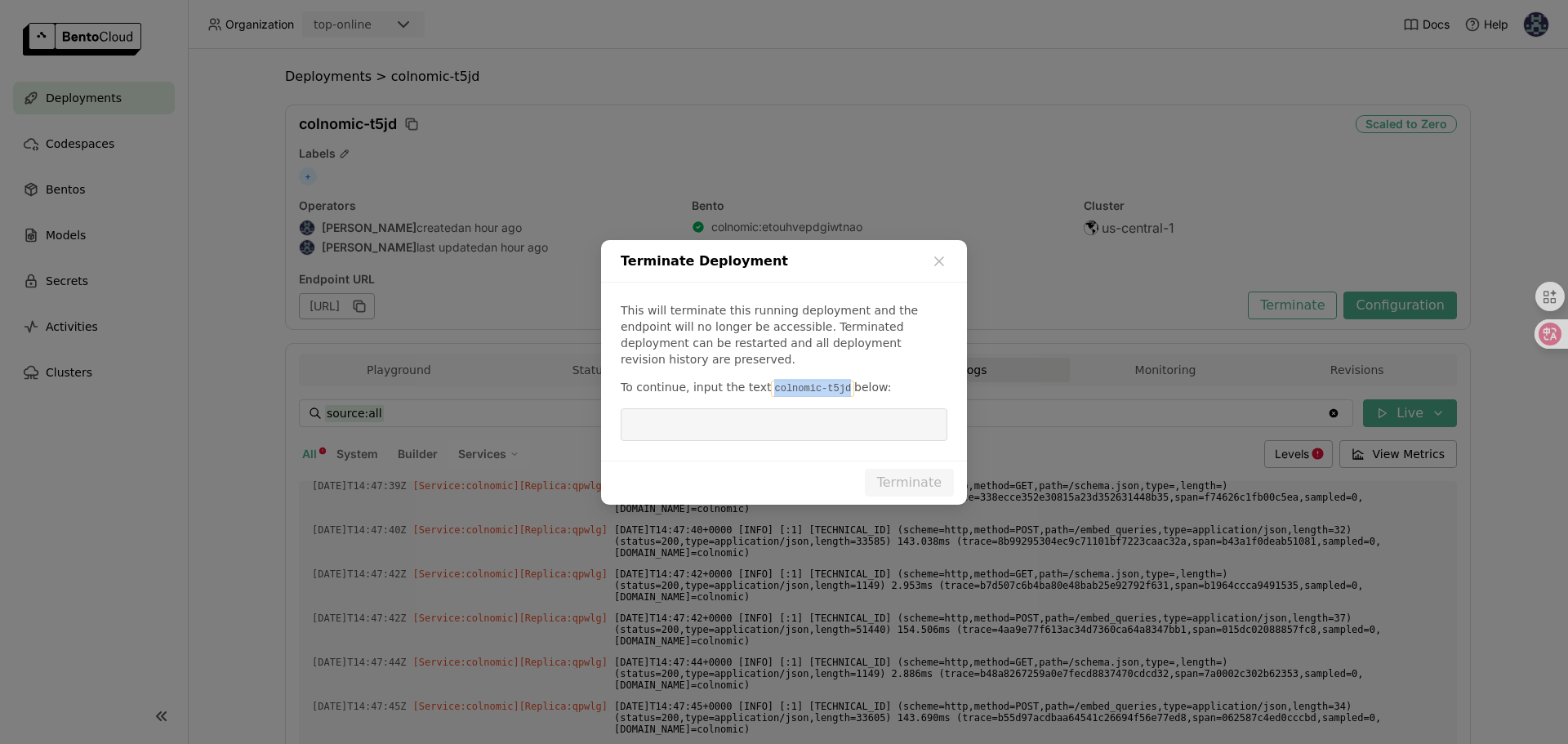
drag, startPoint x: 766, startPoint y: 393, endPoint x: 843, endPoint y: 391, distance: 77.0
click at [843, 391] on code "colnomic-t5jd" at bounding box center [812, 388] width 83 height 16
copy code "colnomic-t5jd"
click at [821, 422] on input "dialog" at bounding box center [784, 424] width 307 height 31
paste input "colnomic-t5jd"
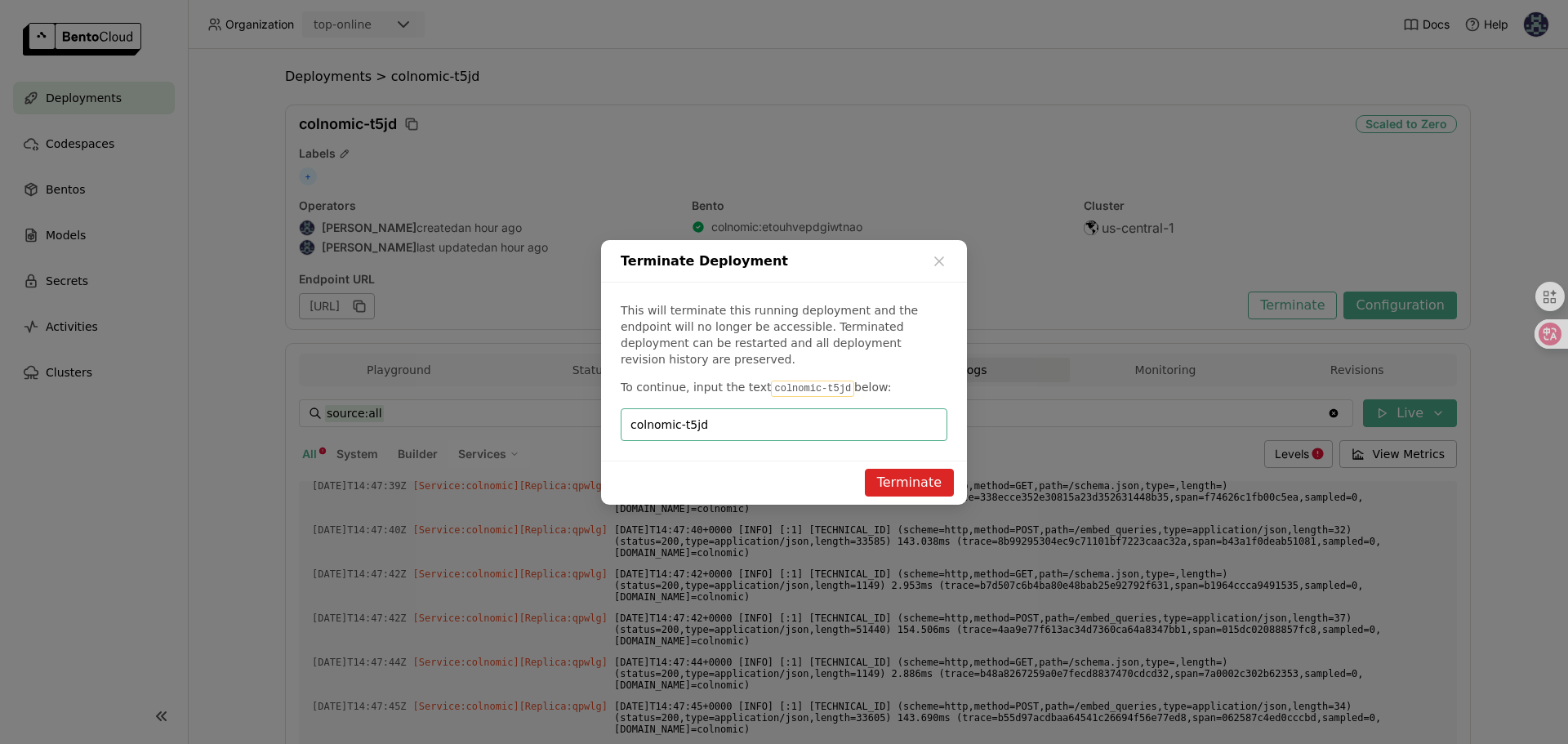
type input "colnomic-t5jd"
click at [896, 484] on button "Terminate" at bounding box center [909, 482] width 89 height 27
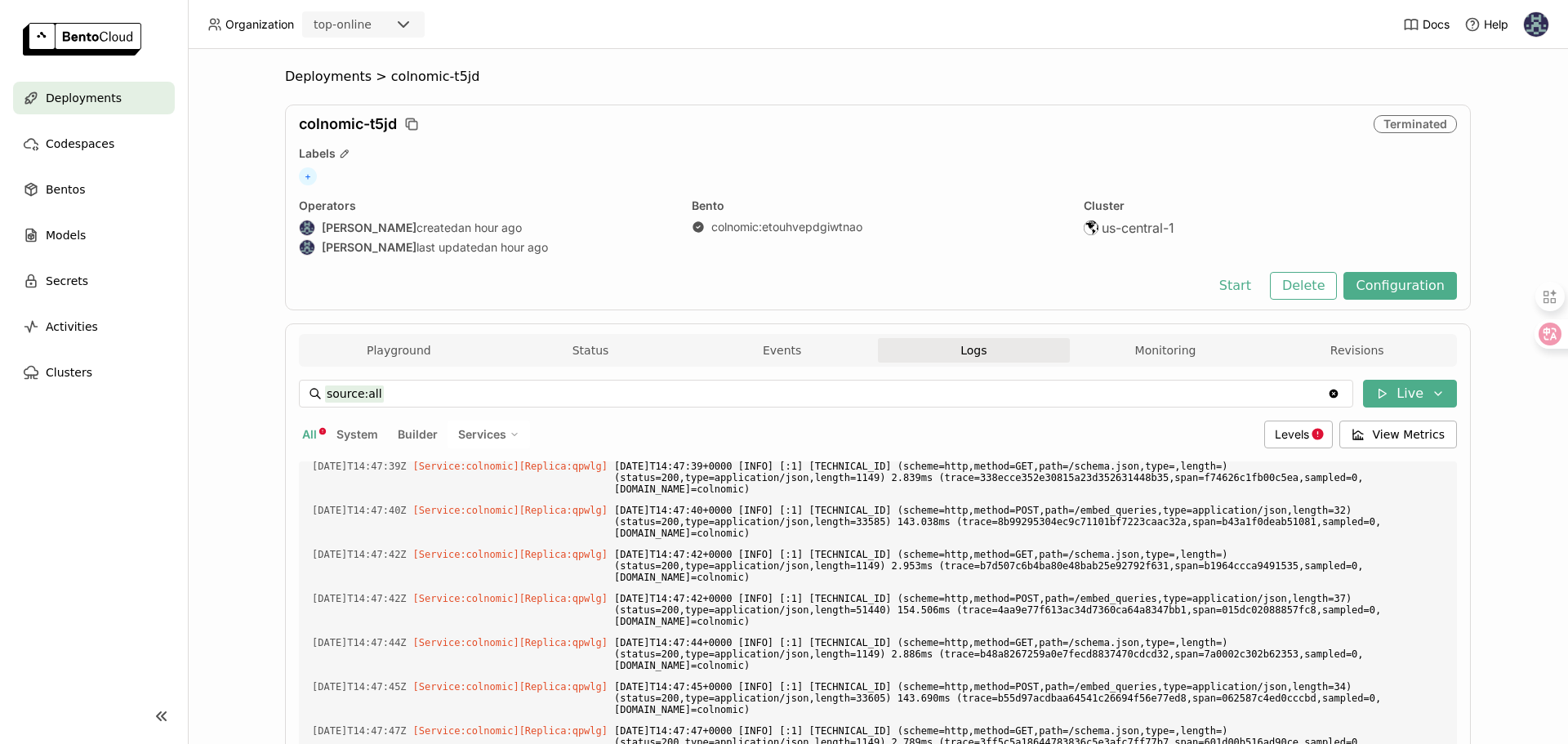
scroll to position [4512, 0]
